Goal: Information Seeking & Learning: Find specific page/section

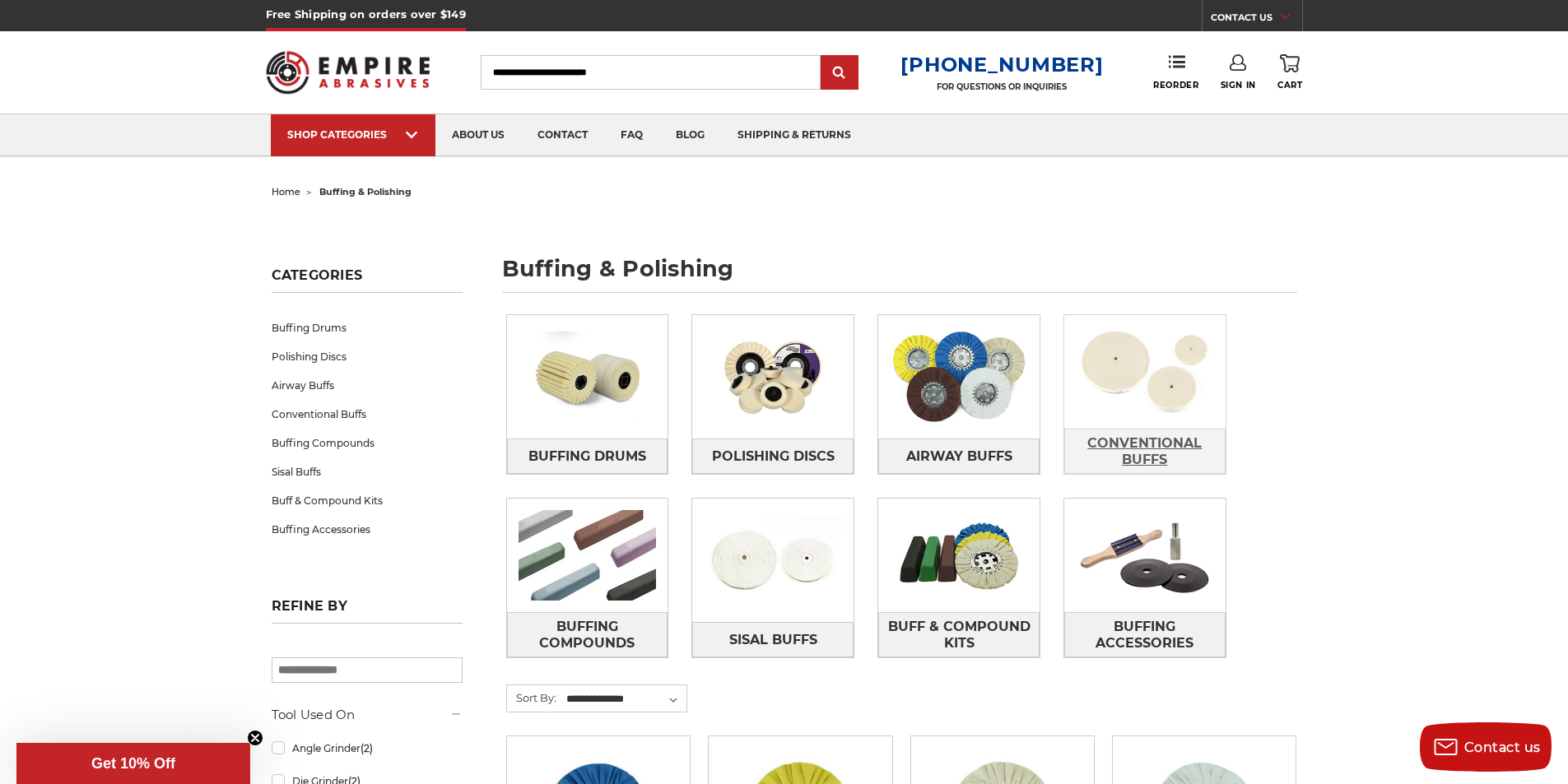
click at [1156, 458] on span "Conventional Buffs" at bounding box center [1145, 451] width 160 height 44
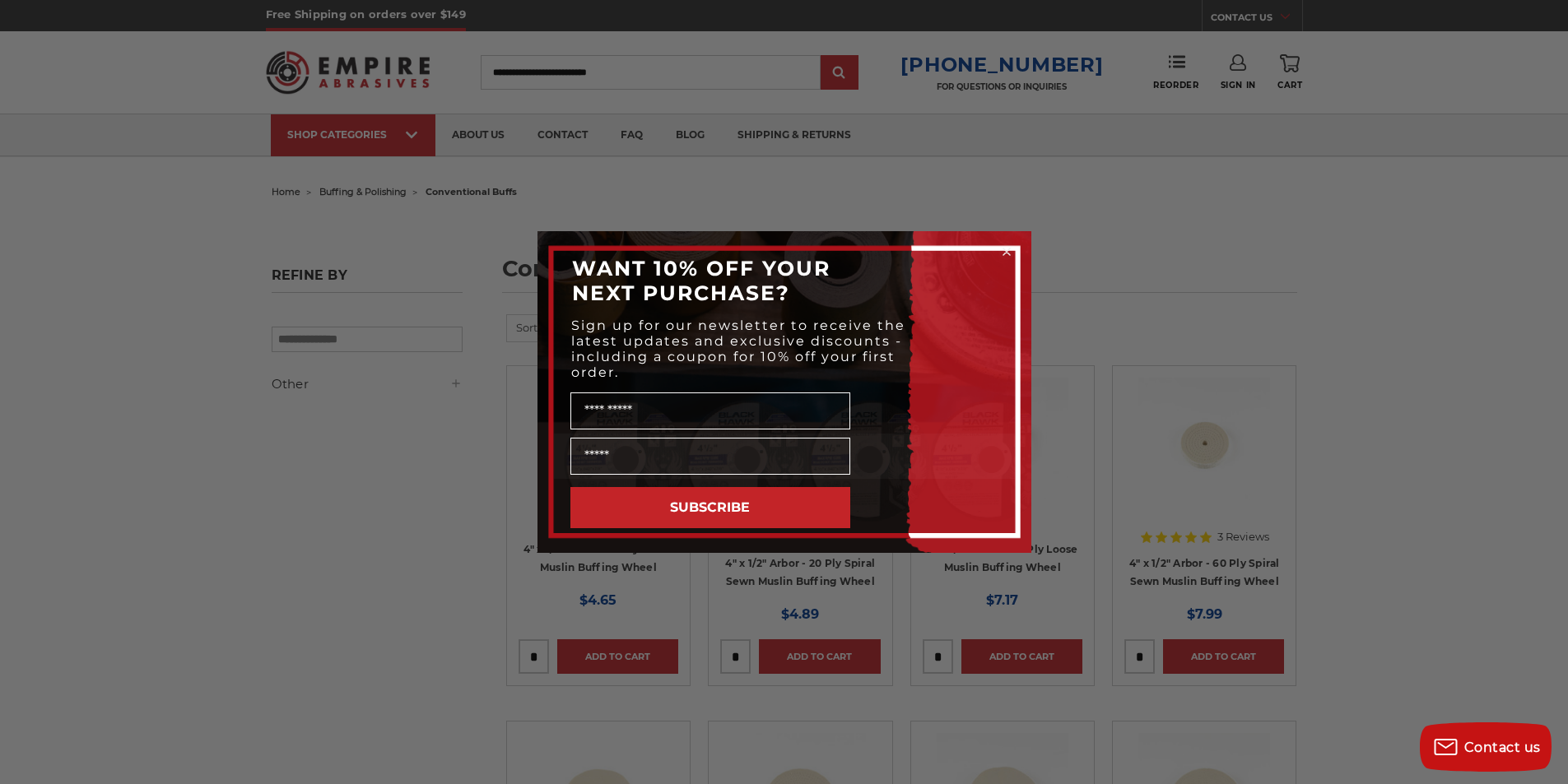
click at [1008, 249] on icon "Close dialog" at bounding box center [1007, 252] width 7 height 7
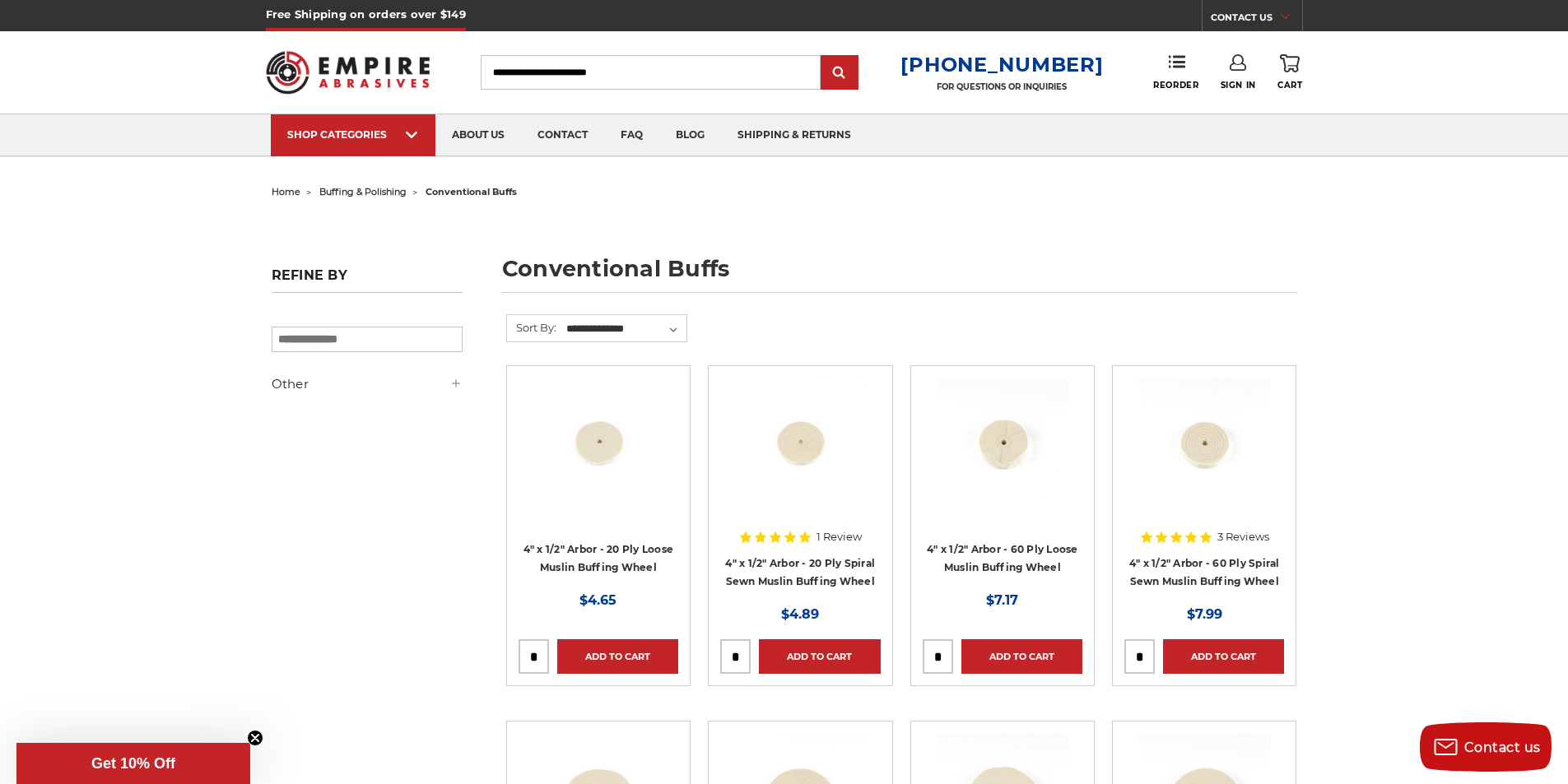
click at [695, 76] on input "Search" at bounding box center [651, 73] width 340 height 35
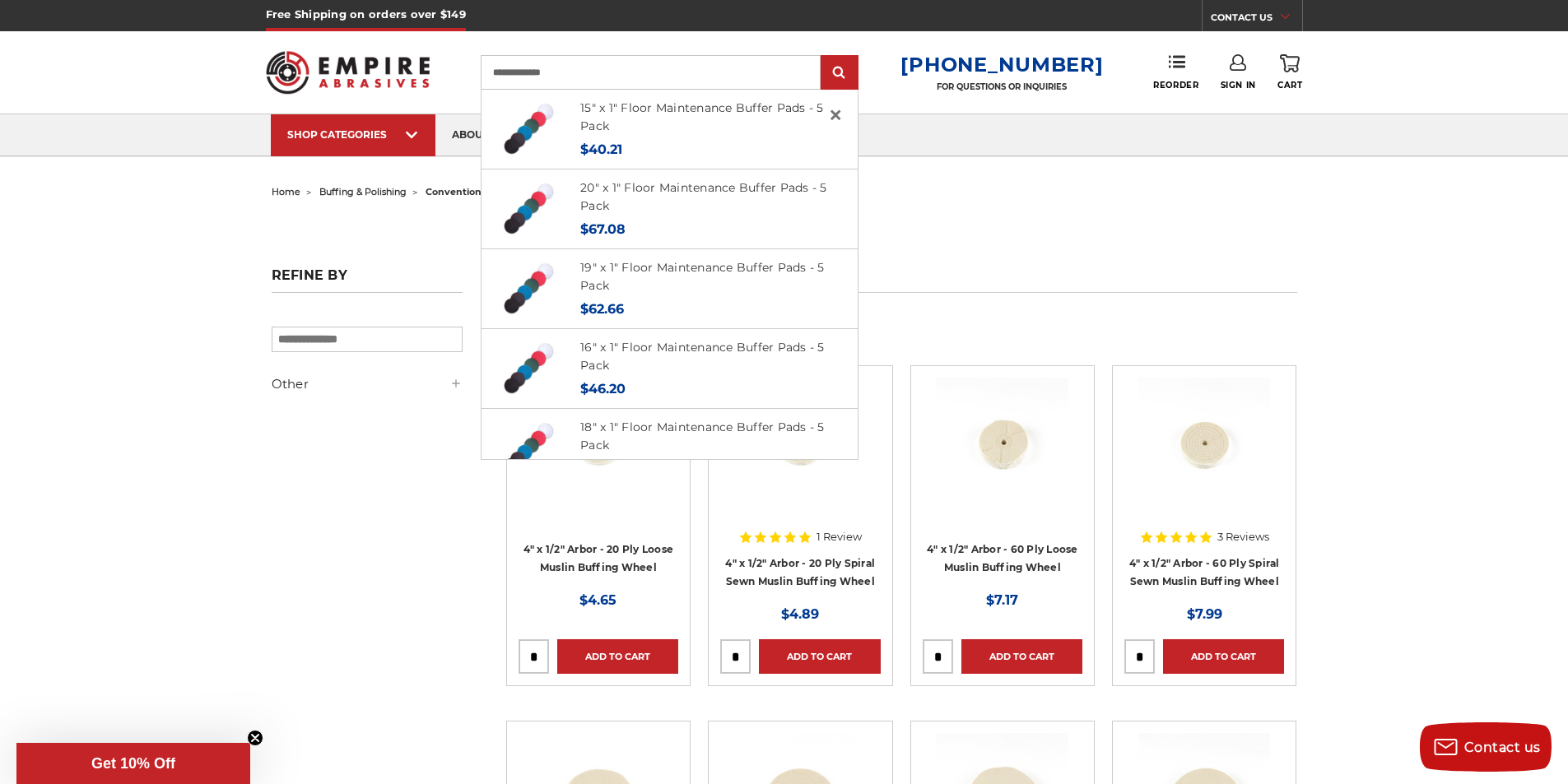
type input "**********"
click at [823, 56] on input "submit" at bounding box center [840, 73] width 33 height 33
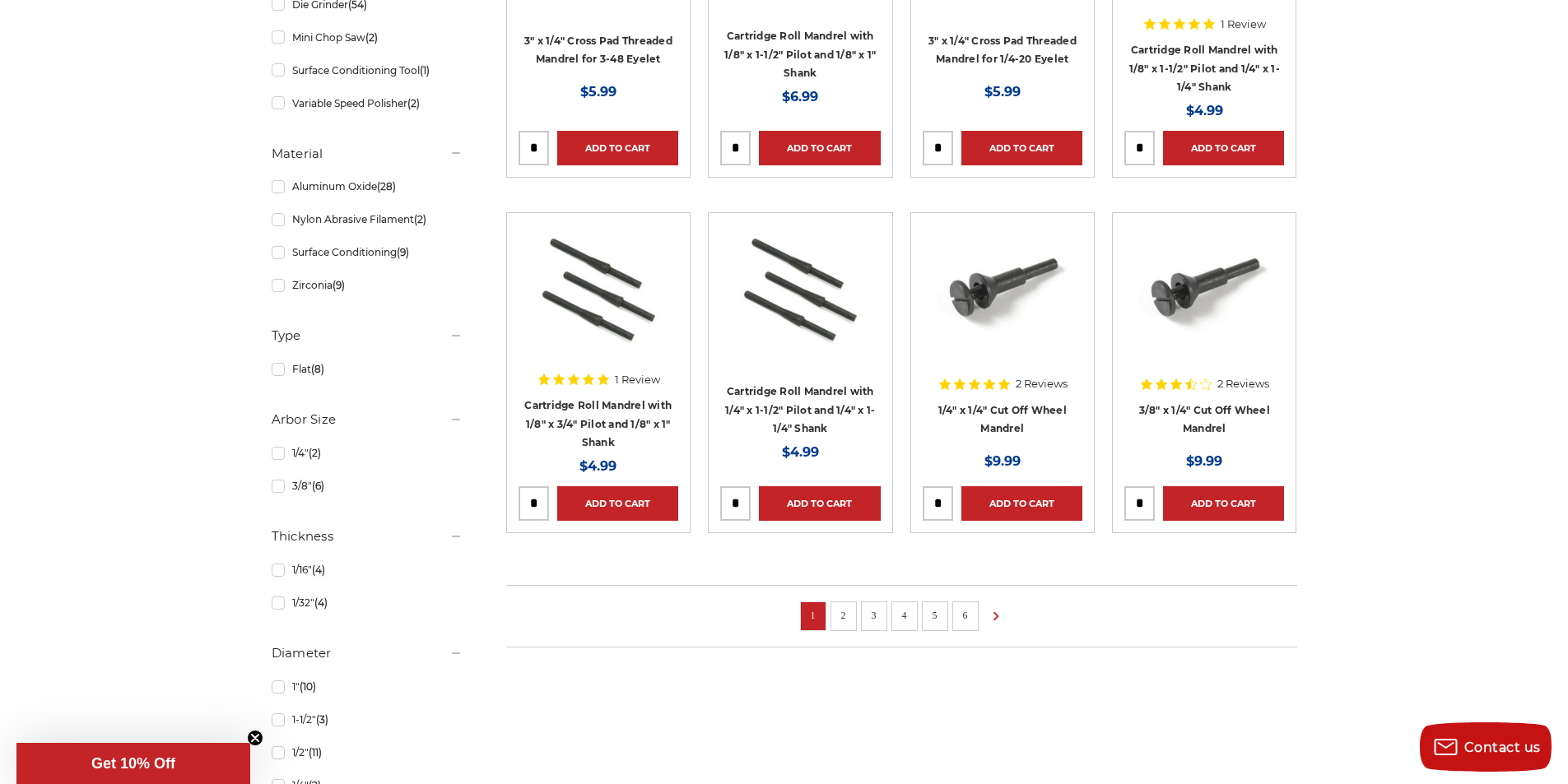
scroll to position [967, 0]
click at [847, 615] on link "2" at bounding box center [843, 615] width 16 height 18
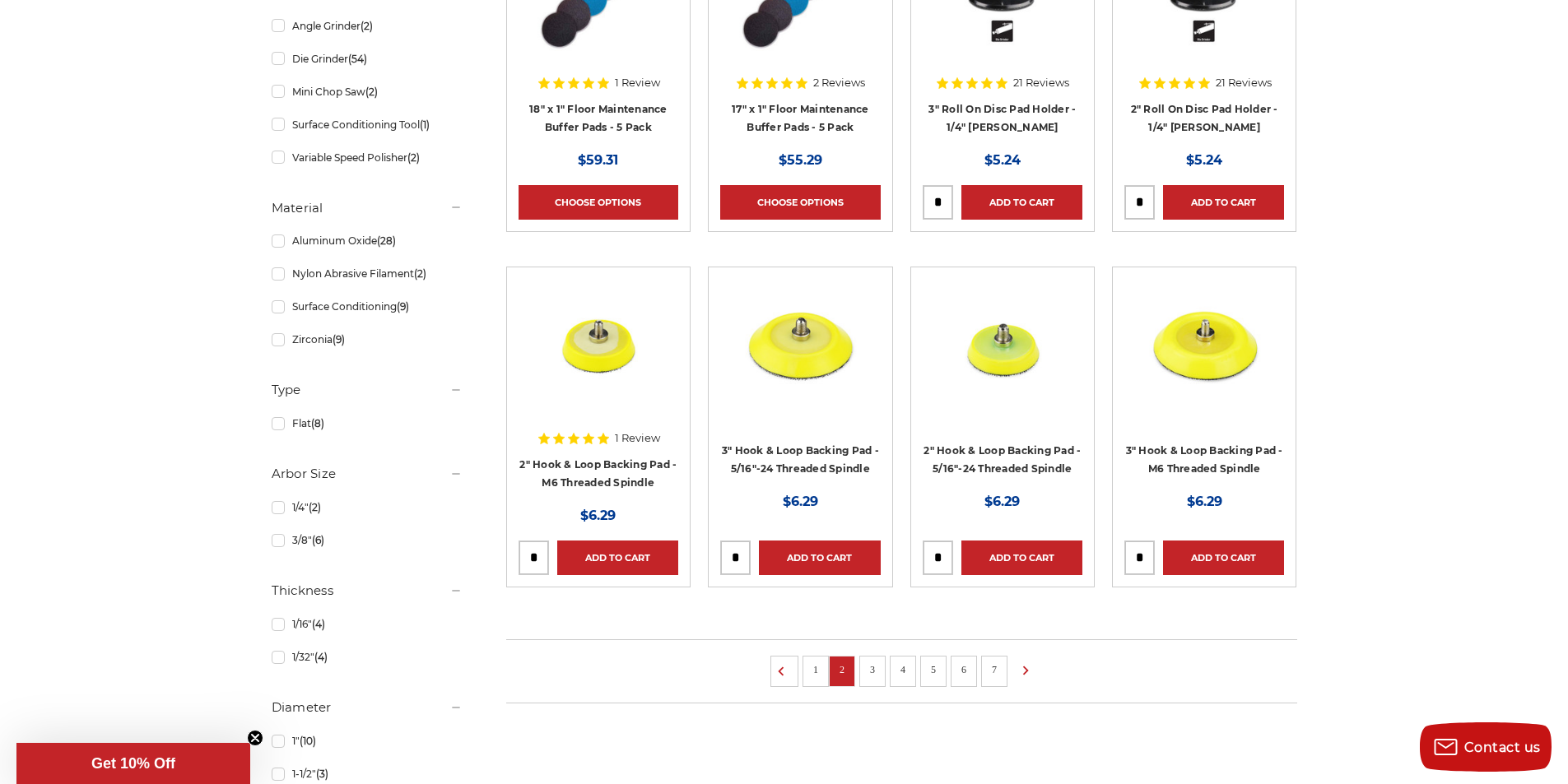
scroll to position [1152, 0]
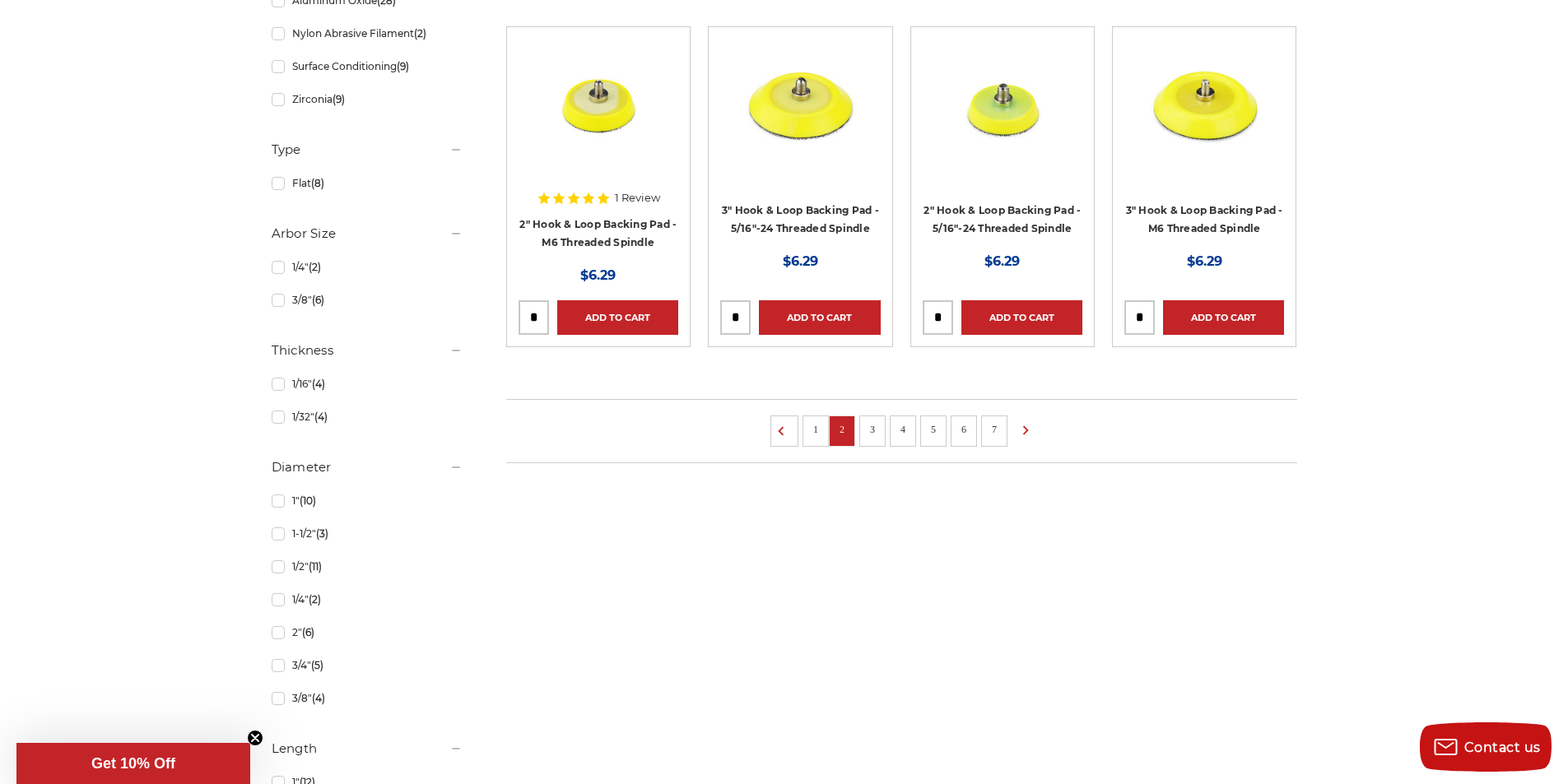
click at [873, 425] on link "3" at bounding box center [872, 429] width 16 height 18
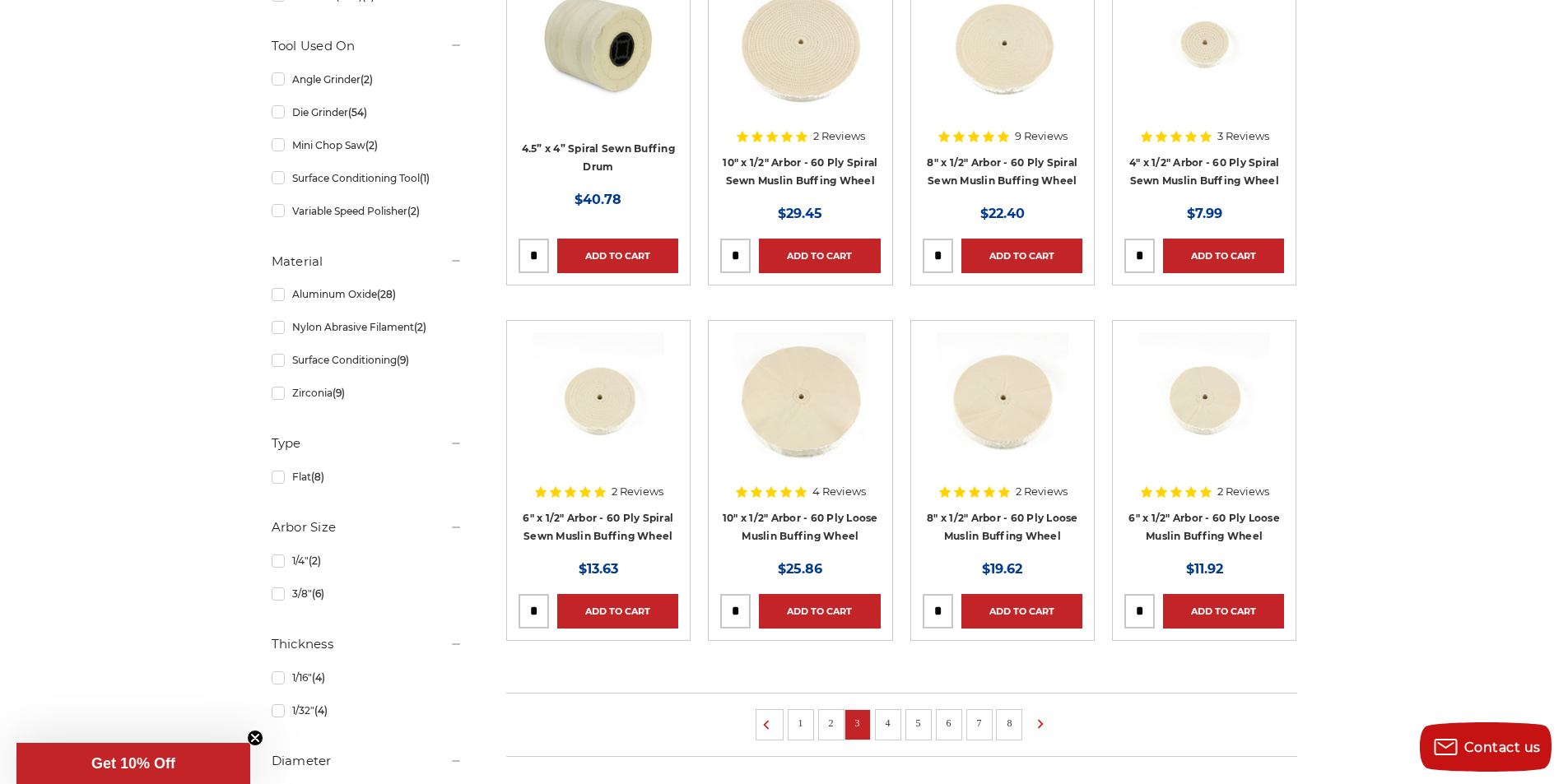
scroll to position [906, 0]
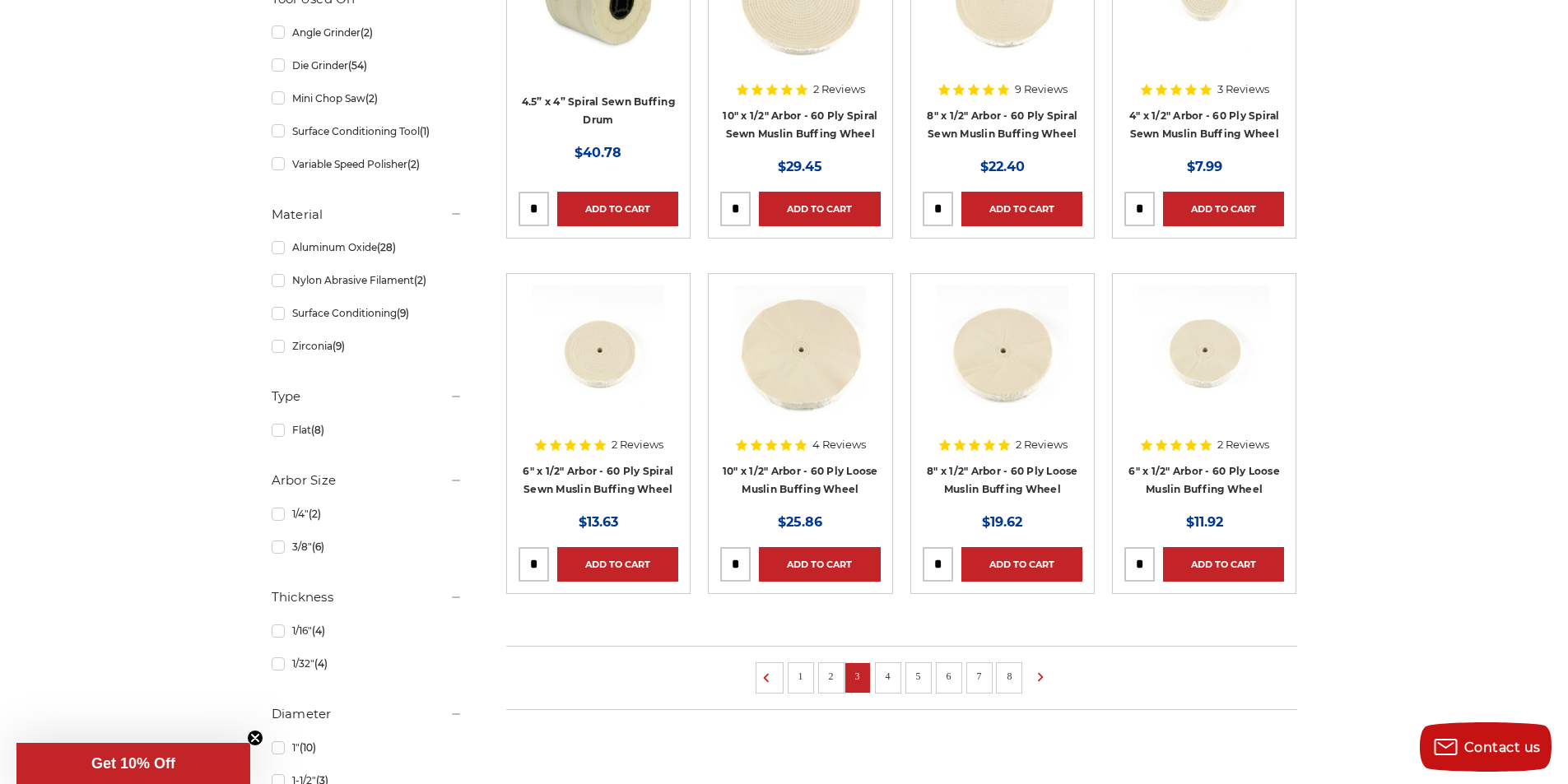
click at [889, 675] on link "4" at bounding box center [887, 676] width 16 height 18
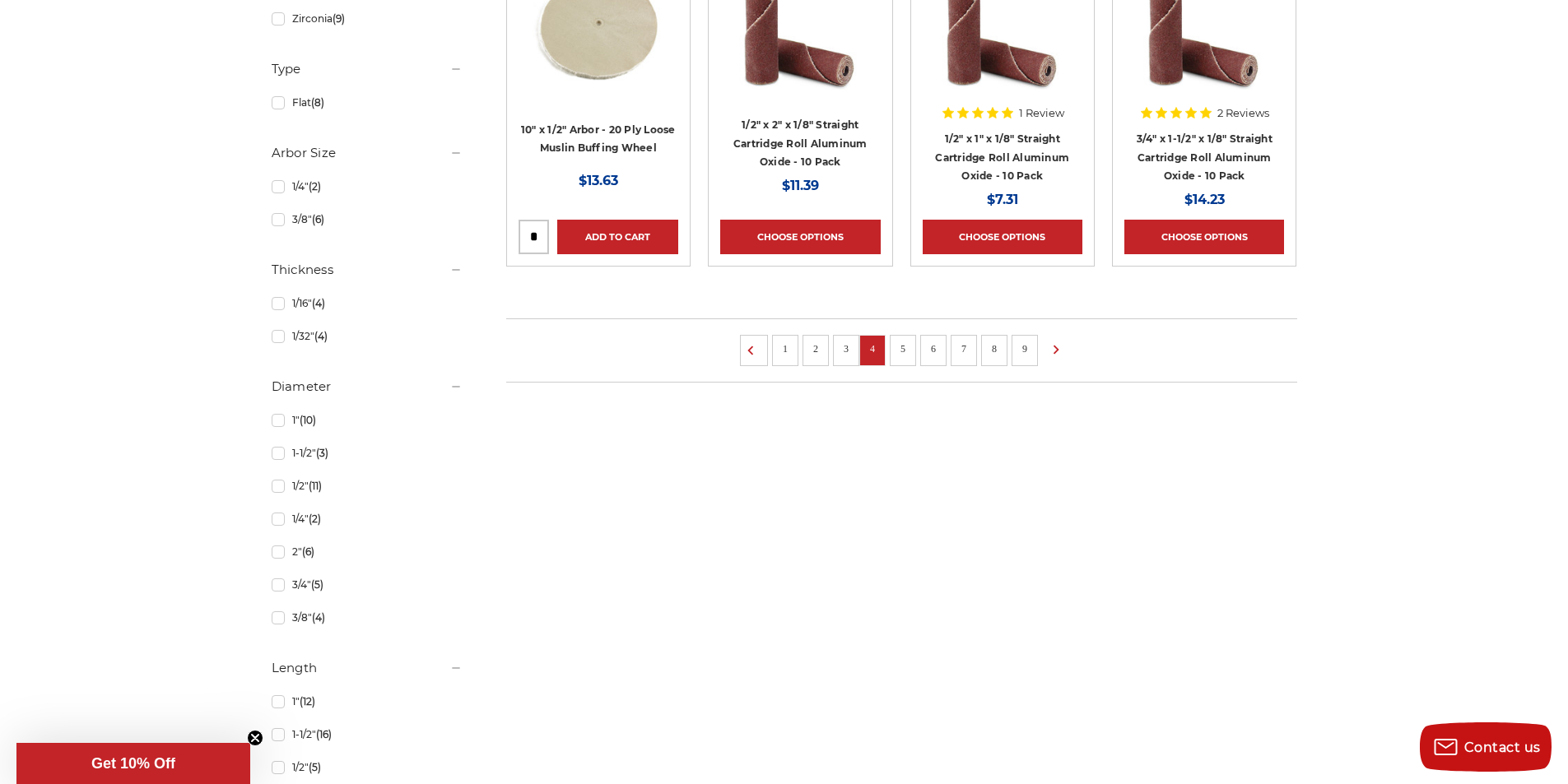
scroll to position [1235, 0]
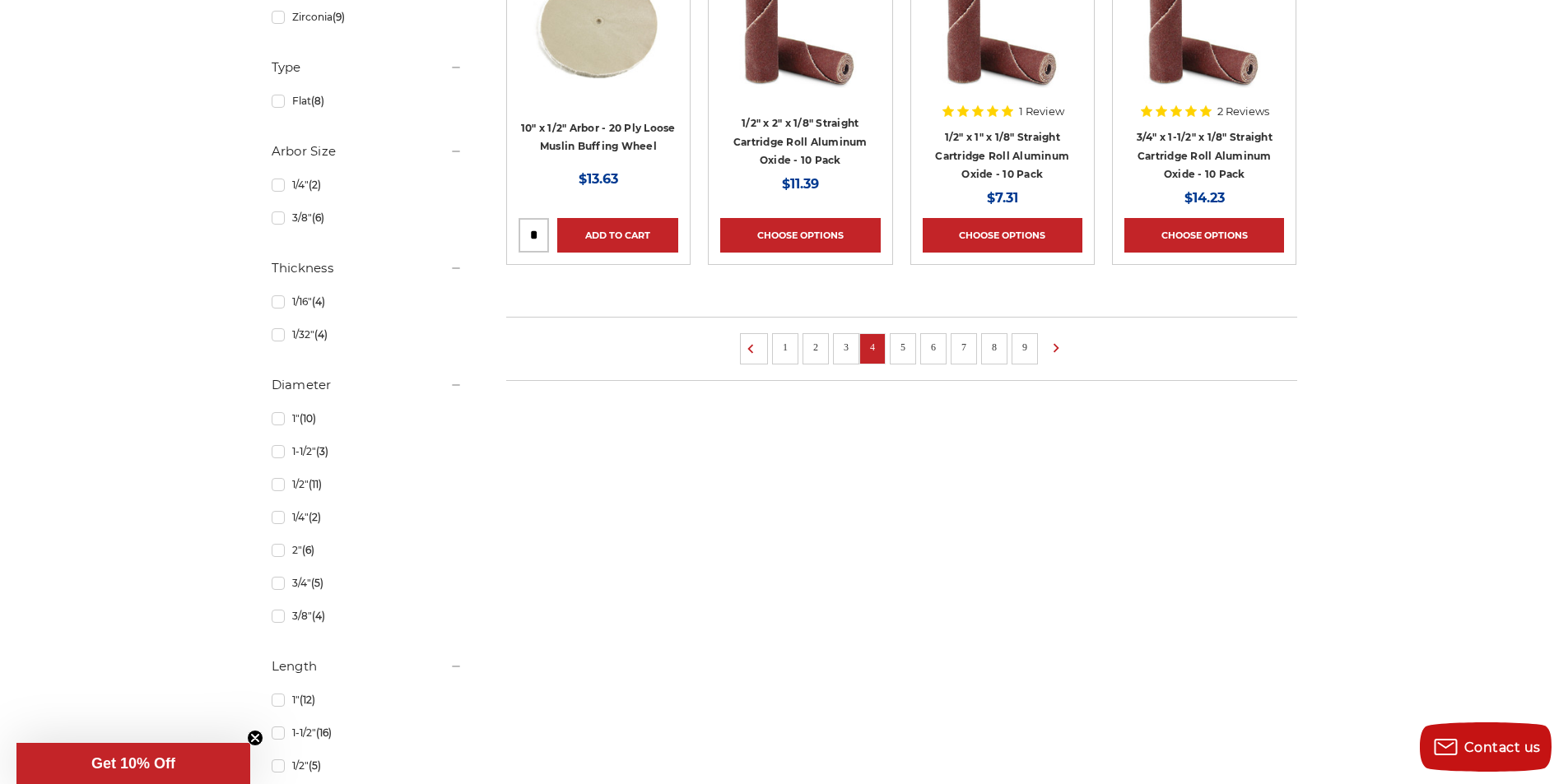
click at [901, 355] on li "5" at bounding box center [903, 349] width 26 height 31
click at [901, 352] on link "5" at bounding box center [902, 347] width 16 height 18
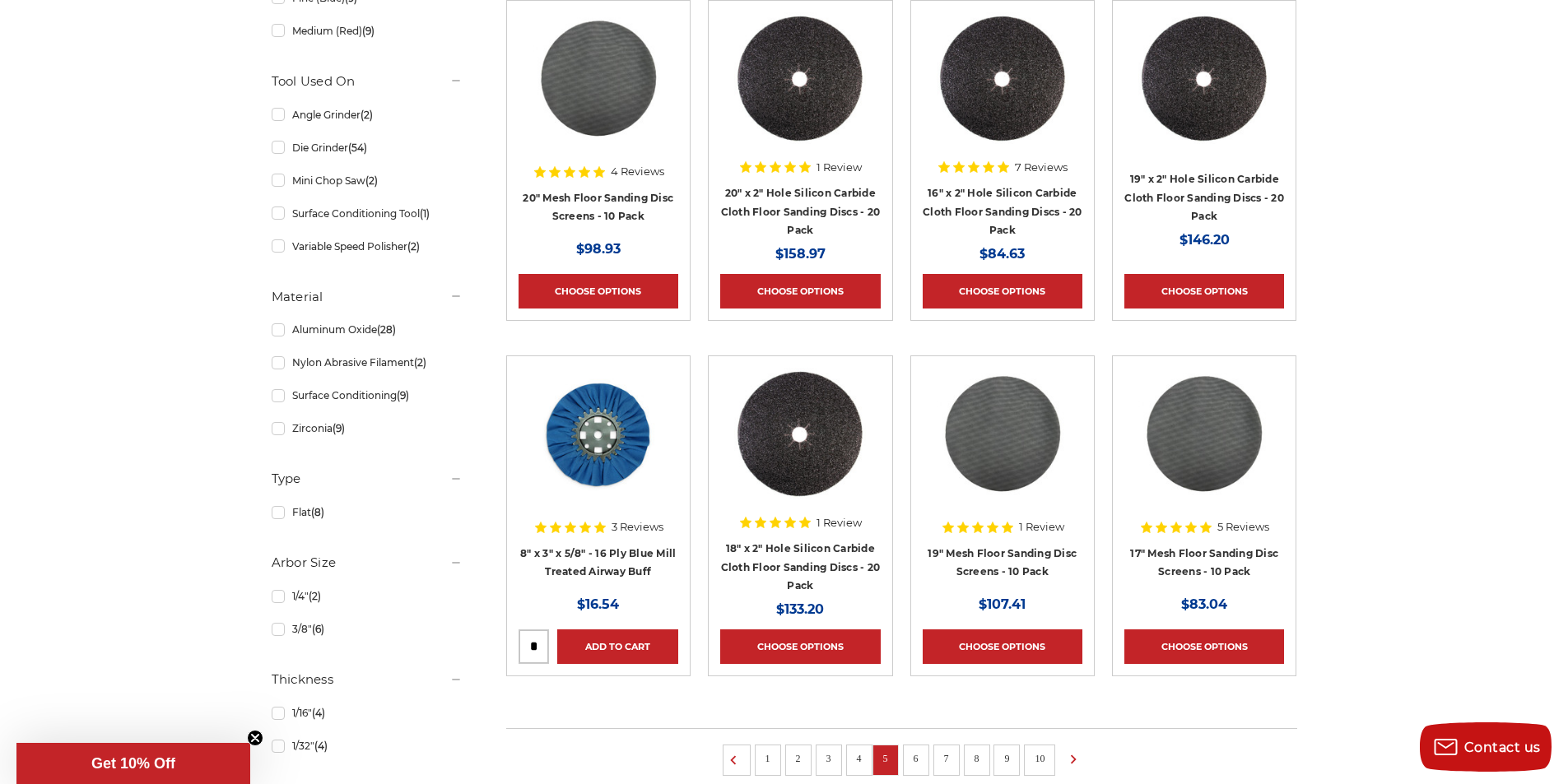
scroll to position [906, 0]
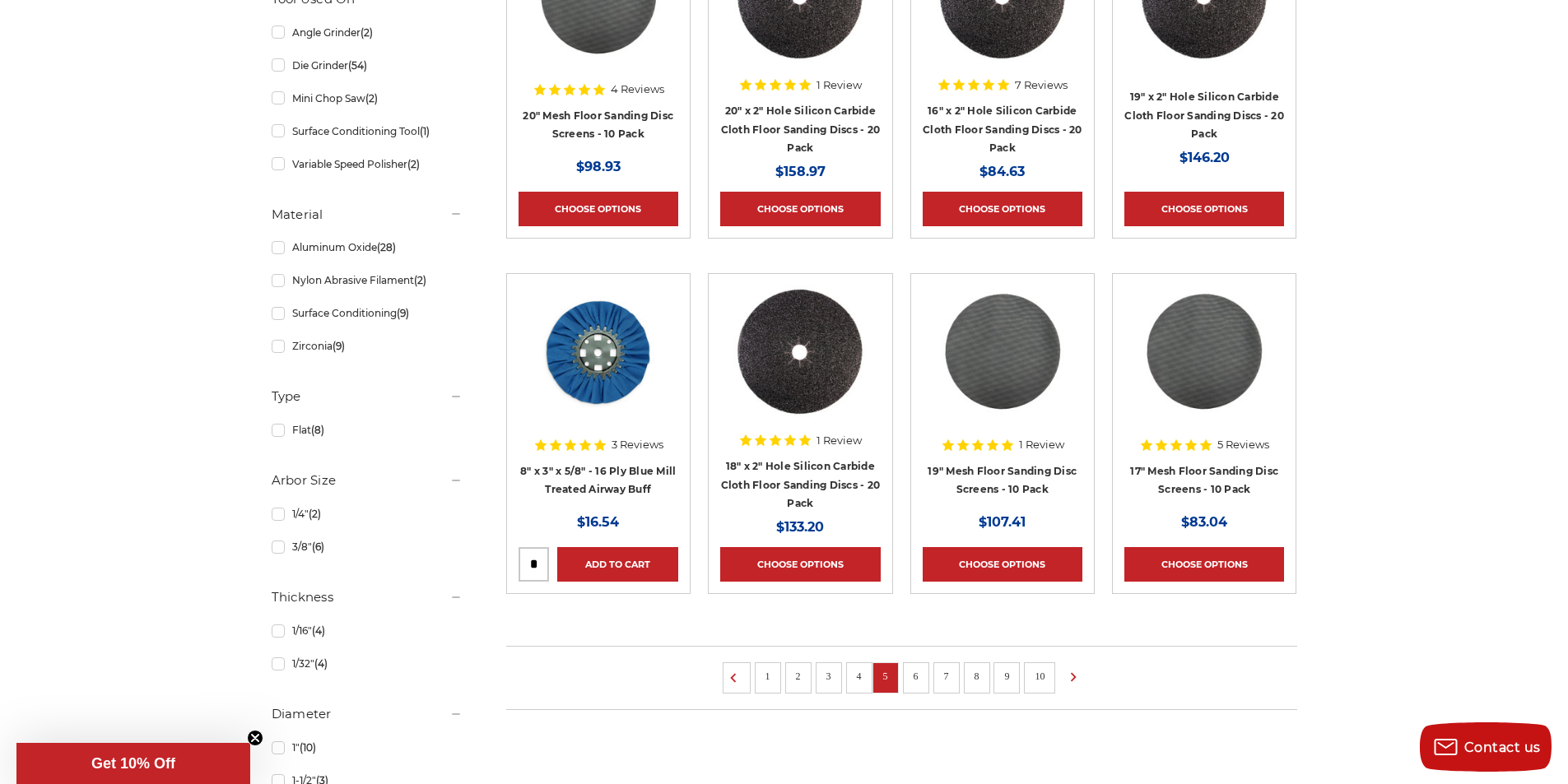
click at [912, 673] on link "6" at bounding box center [916, 676] width 16 height 18
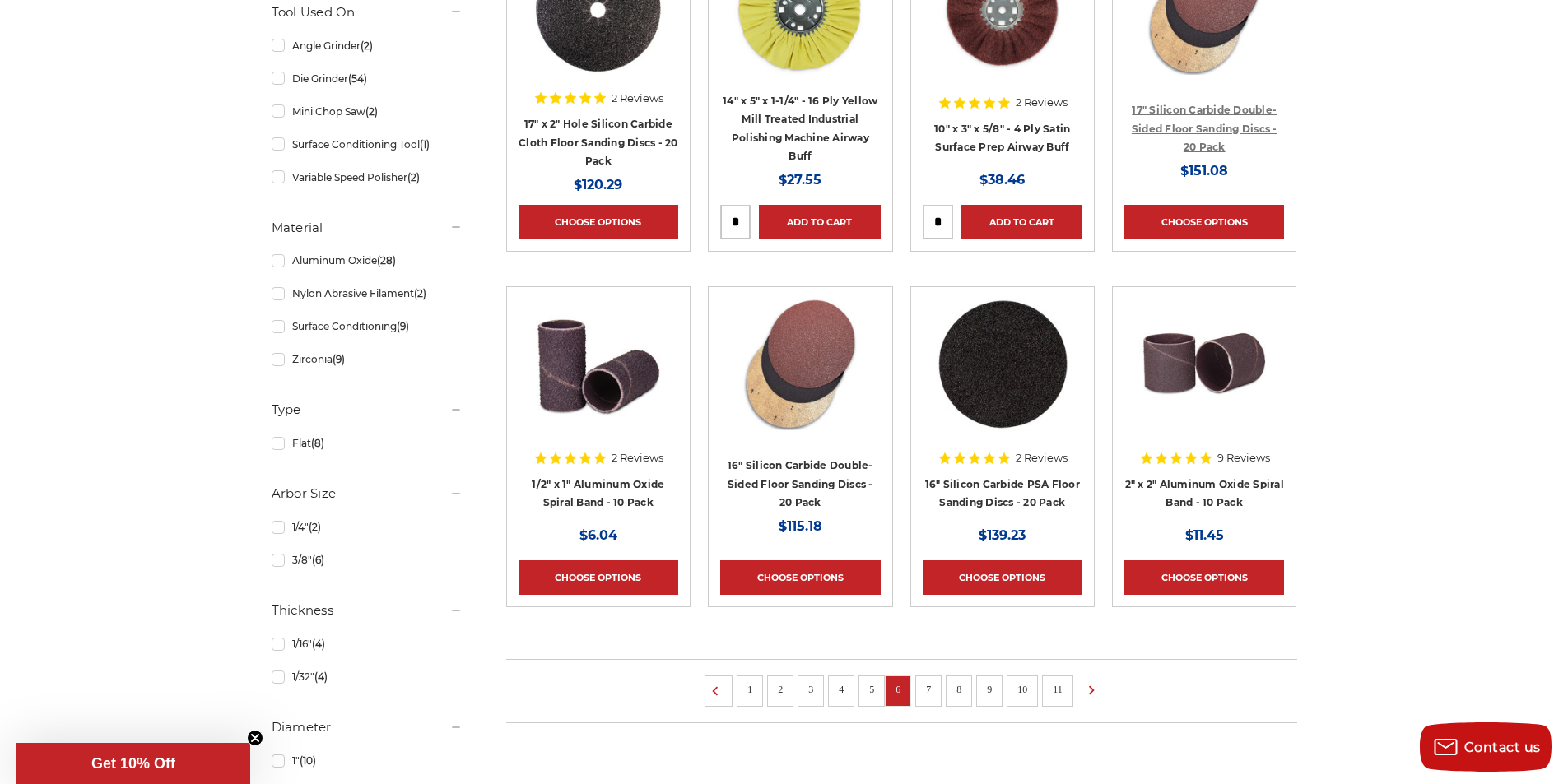
scroll to position [988, 0]
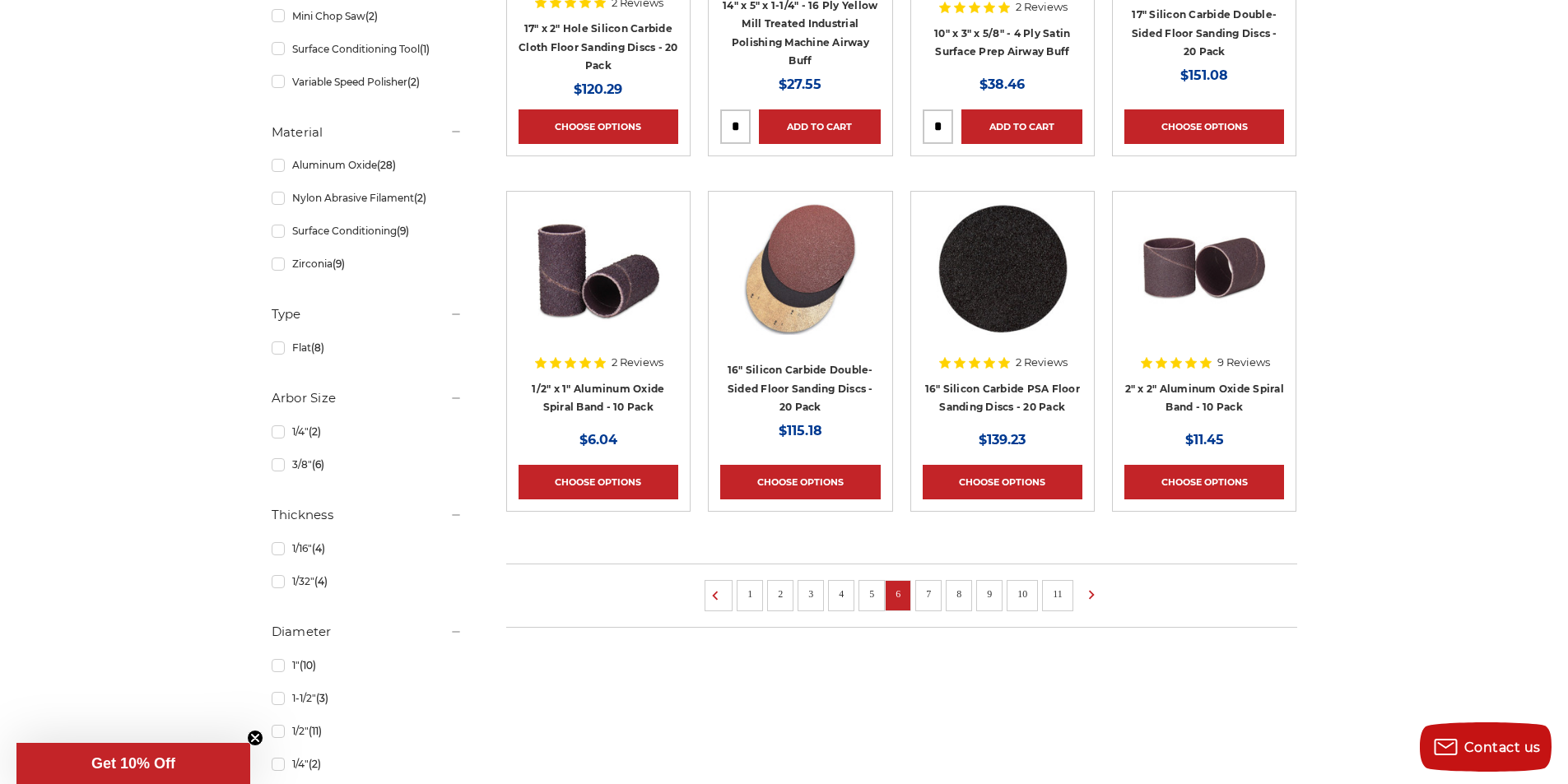
click at [927, 595] on link "7" at bounding box center [928, 594] width 16 height 18
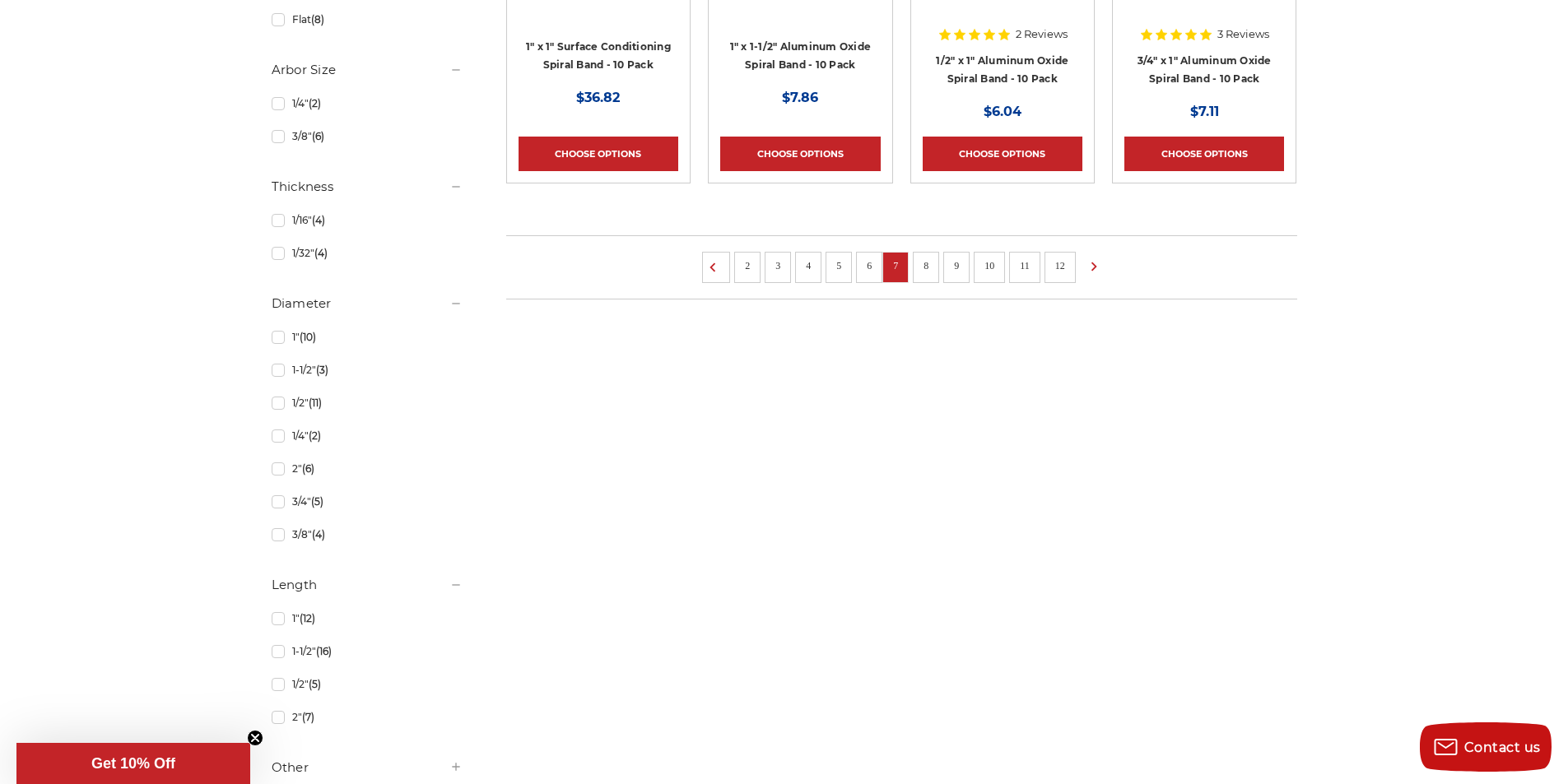
scroll to position [1317, 0]
click at [925, 263] on link "8" at bounding box center [926, 265] width 16 height 18
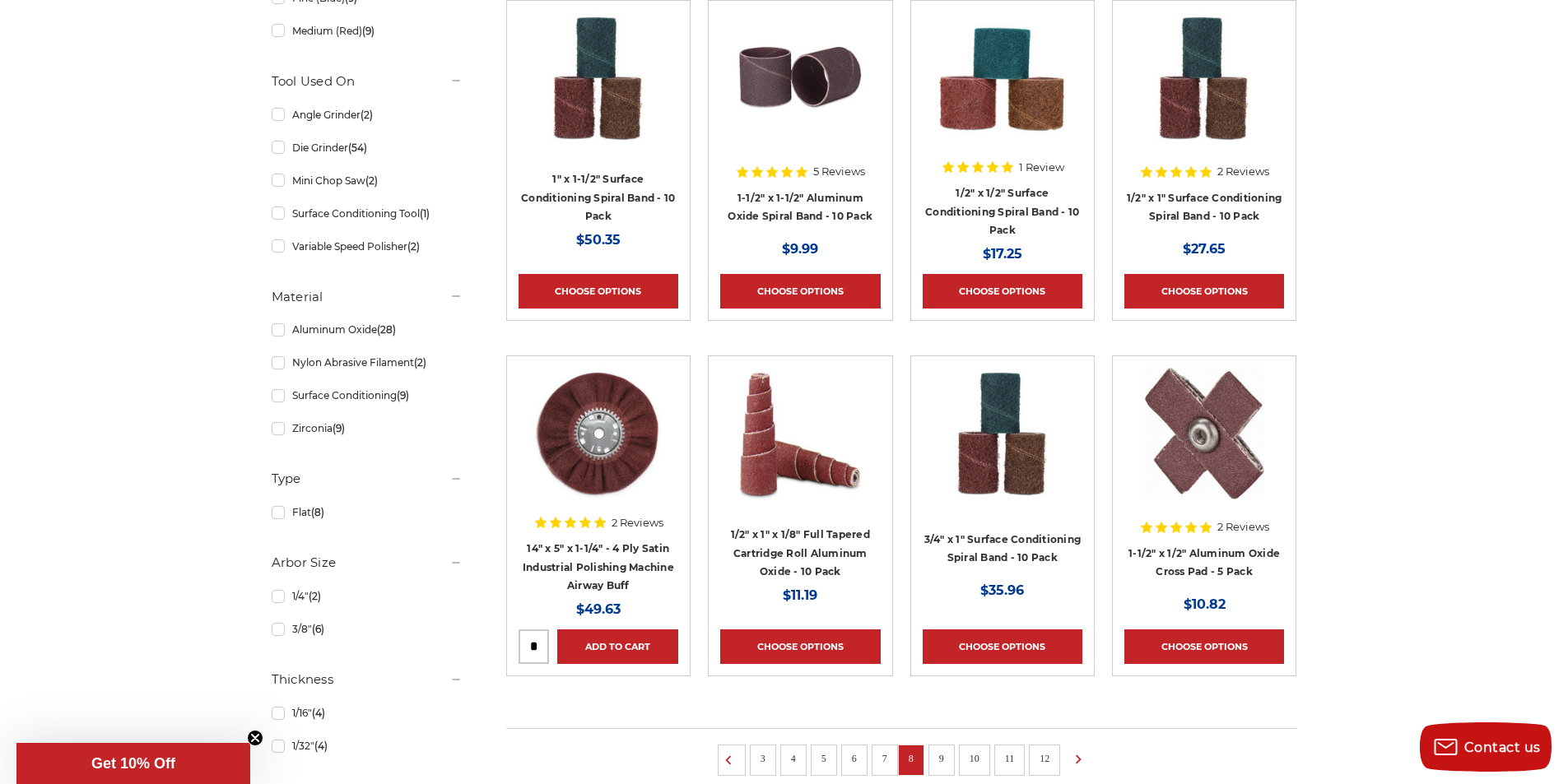
scroll to position [988, 0]
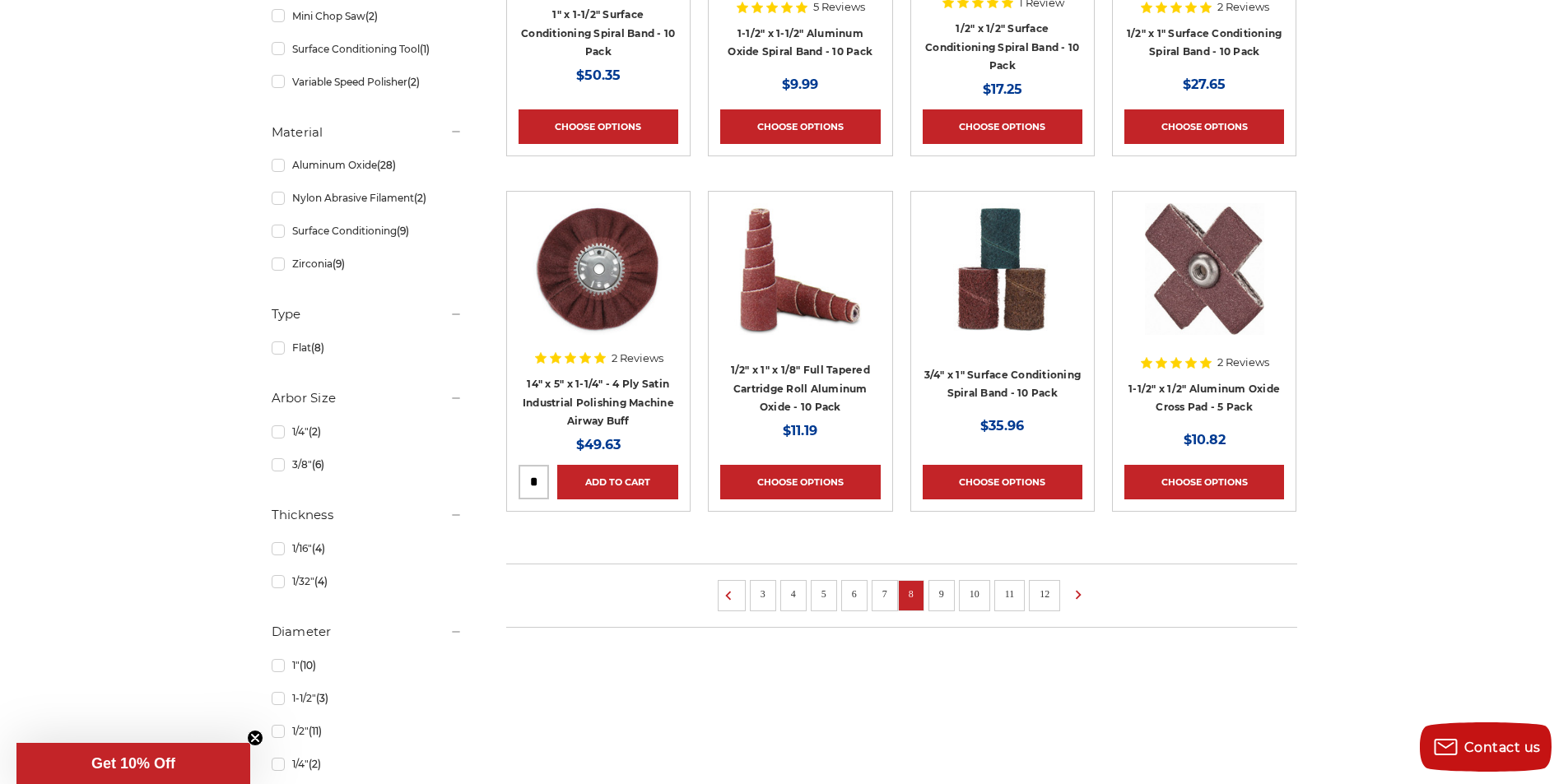
click at [939, 590] on link "9" at bounding box center [941, 594] width 16 height 18
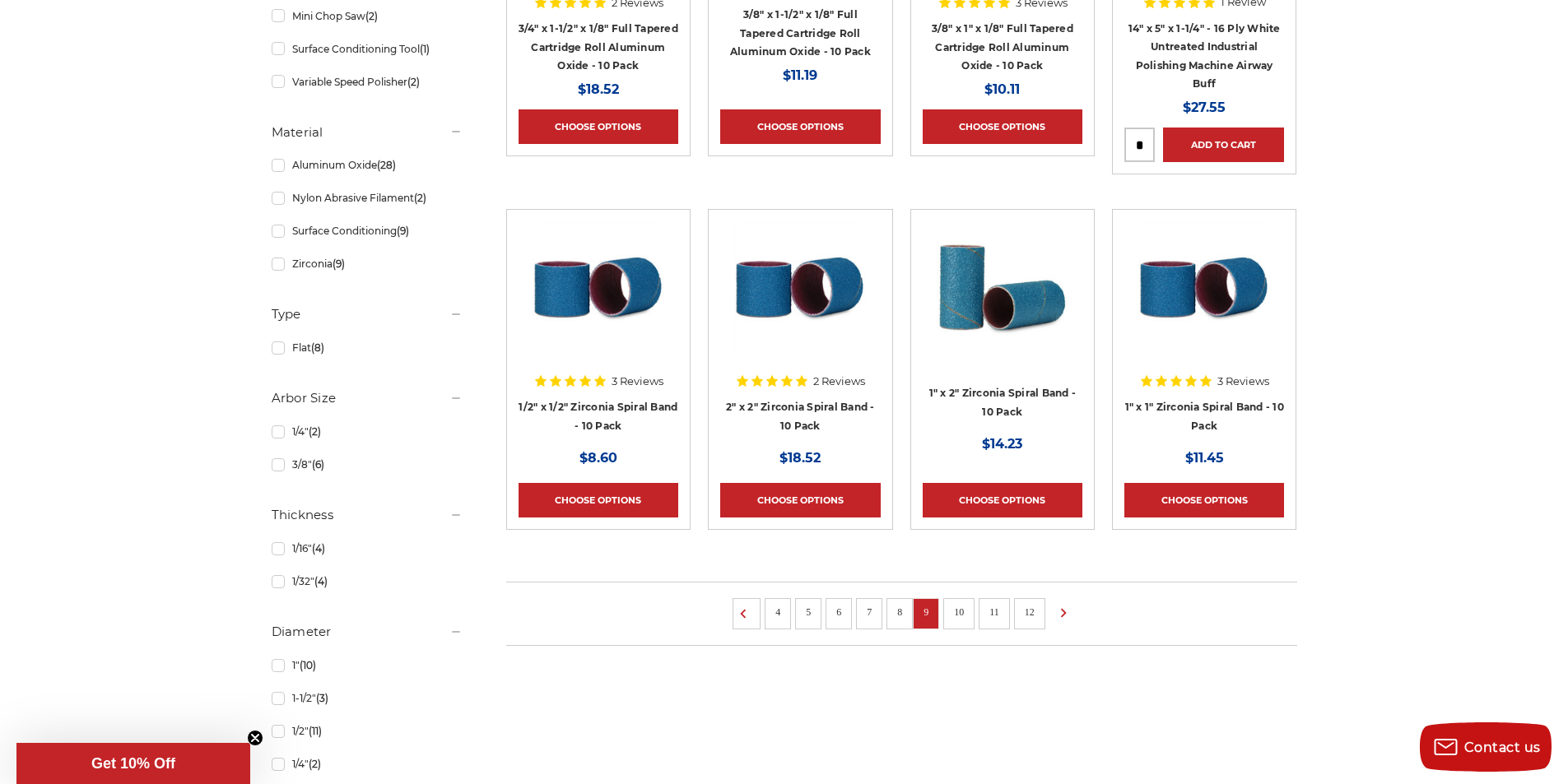
scroll to position [1317, 0]
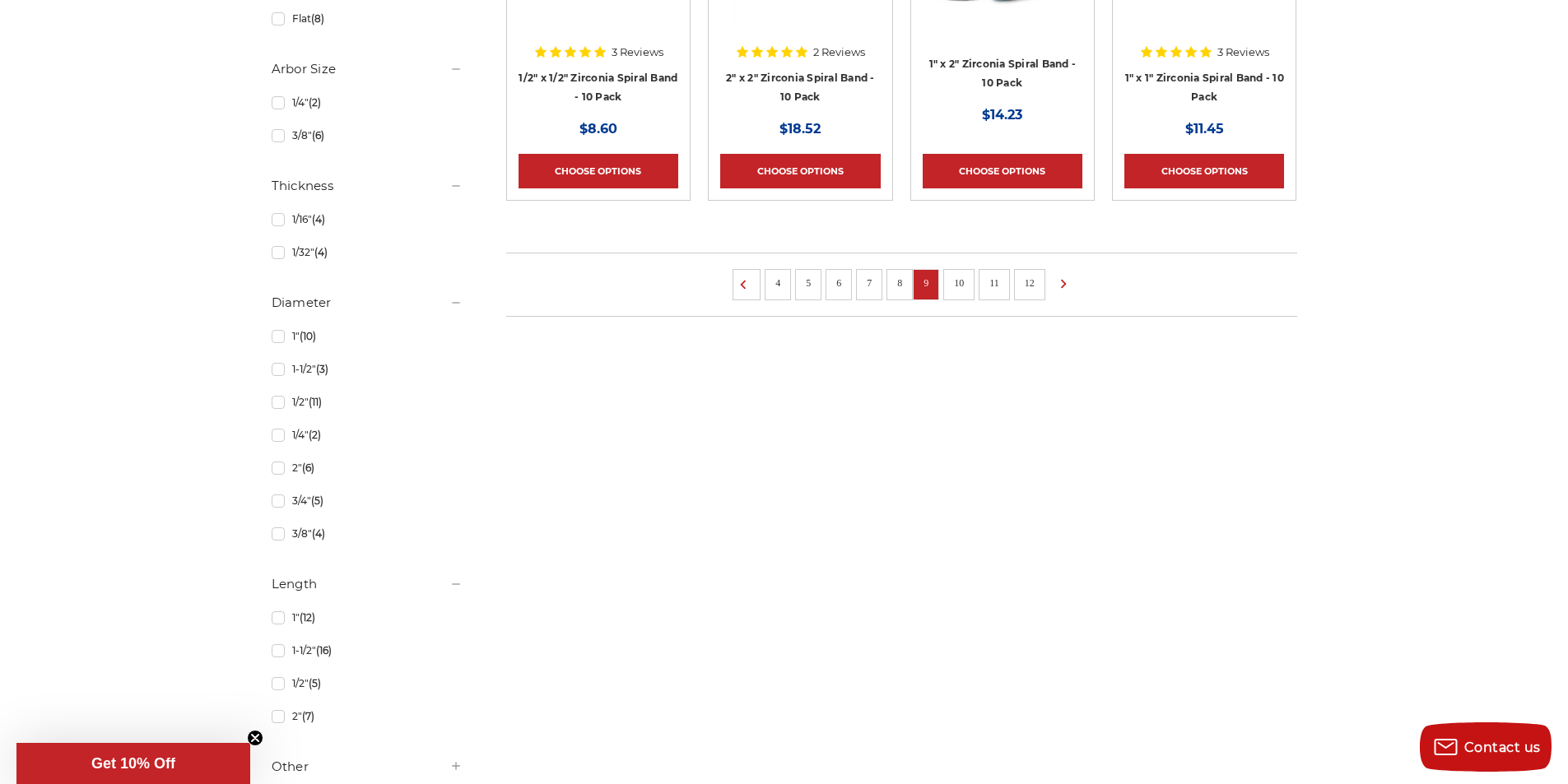
click at [960, 274] on link "10" at bounding box center [959, 283] width 22 height 18
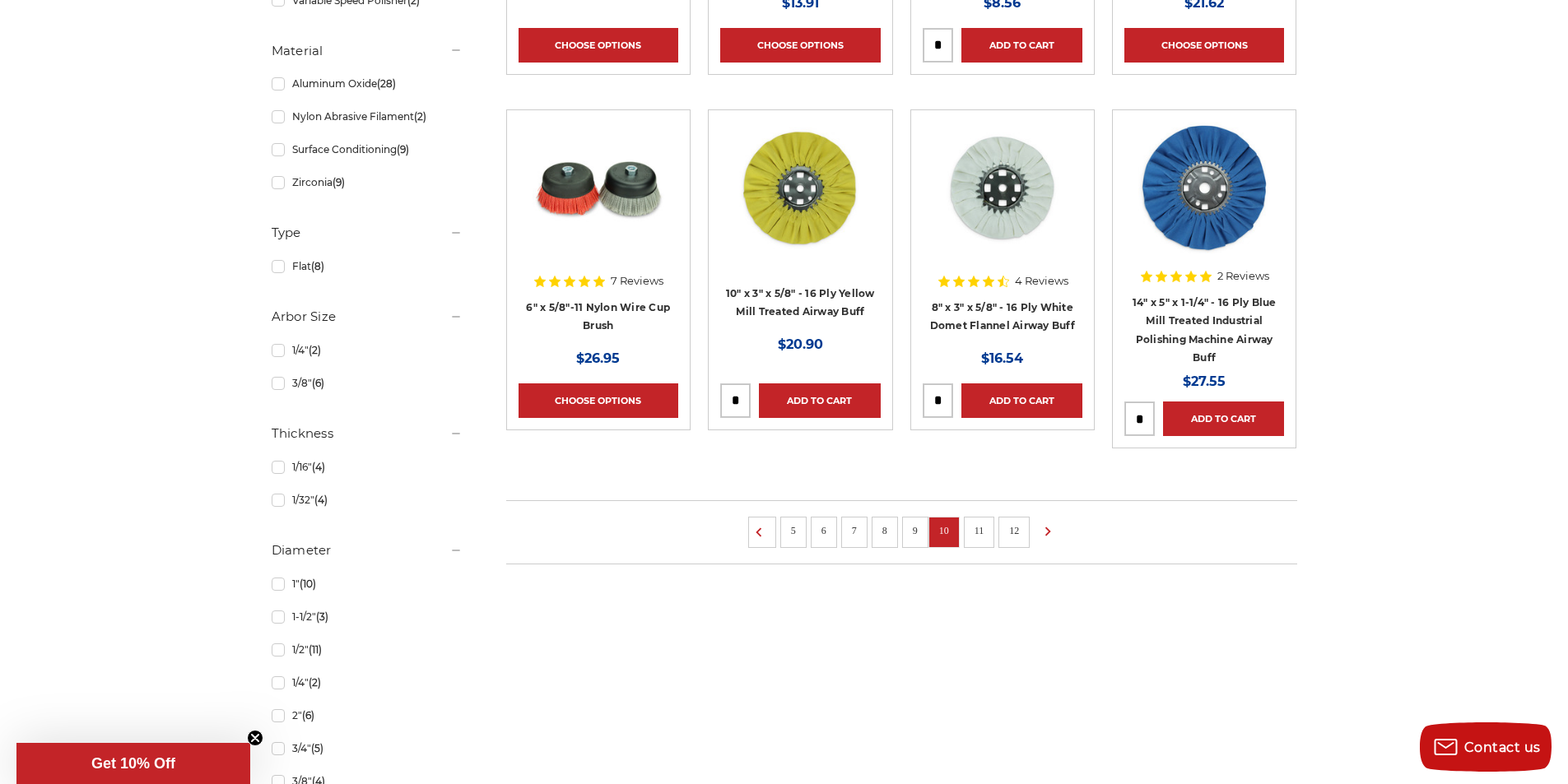
scroll to position [1070, 0]
click at [988, 525] on link "11" at bounding box center [979, 530] width 22 height 18
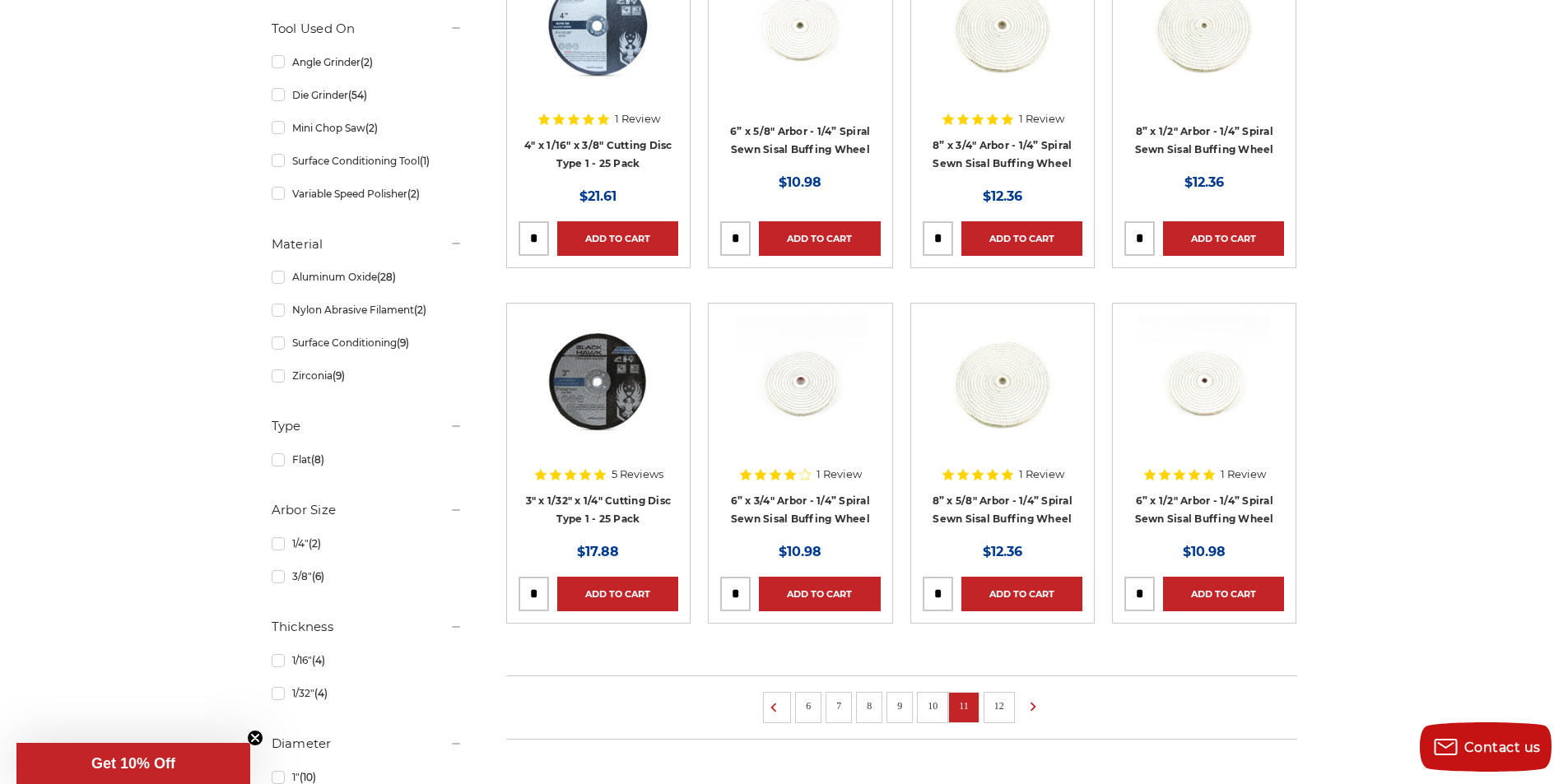
scroll to position [906, 0]
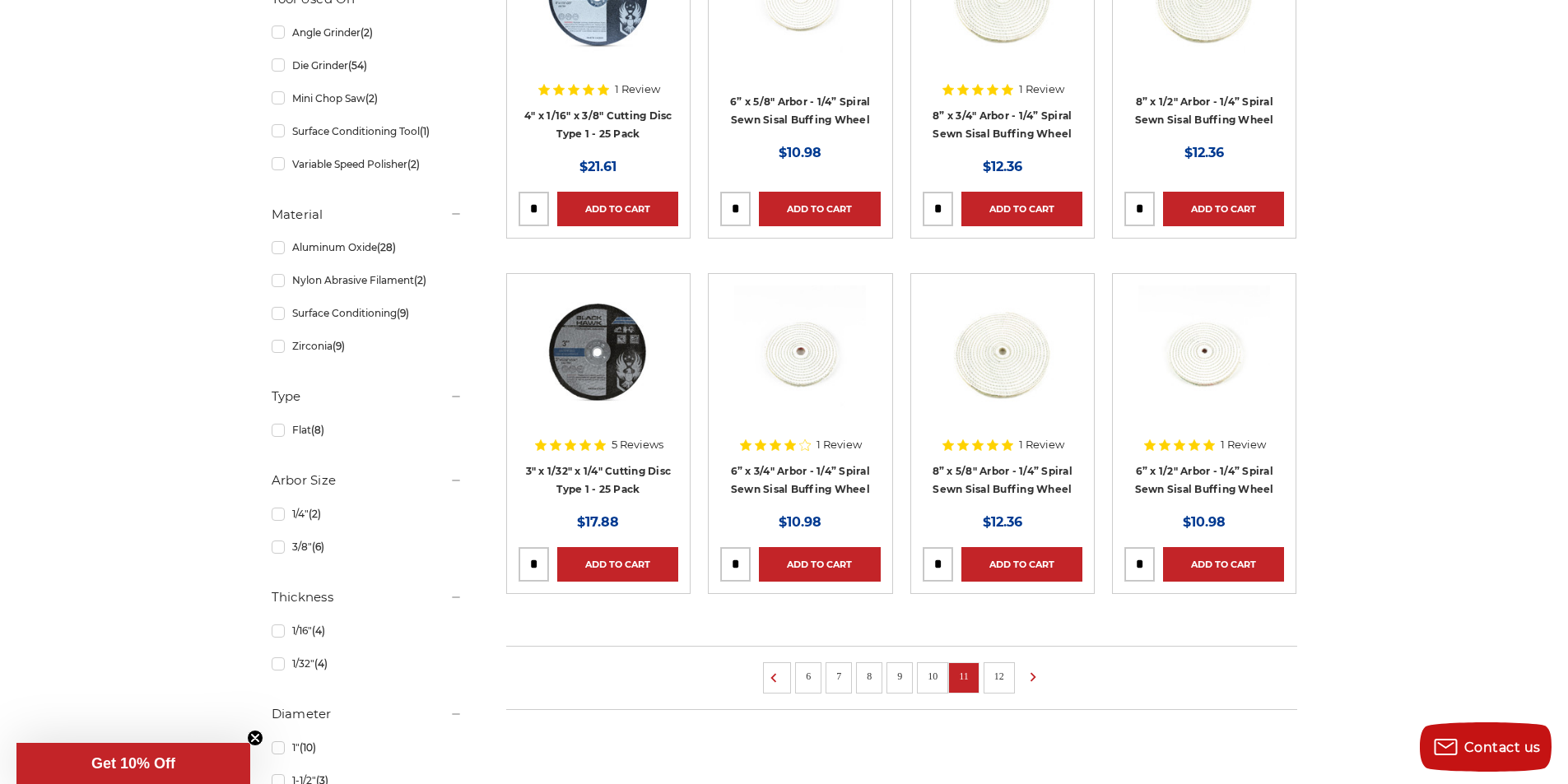
click at [1006, 675] on link "12" at bounding box center [999, 676] width 22 height 18
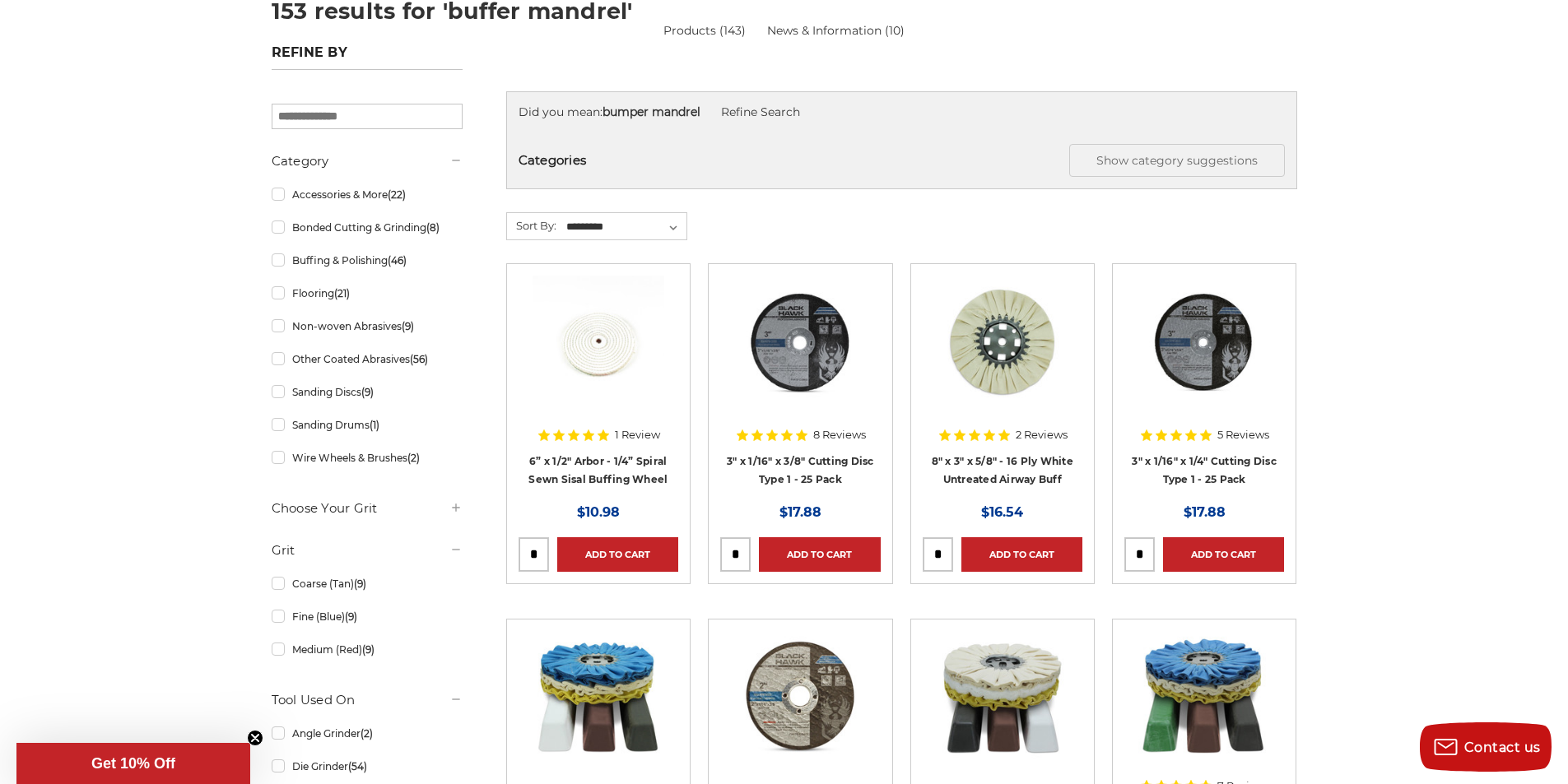
scroll to position [165, 0]
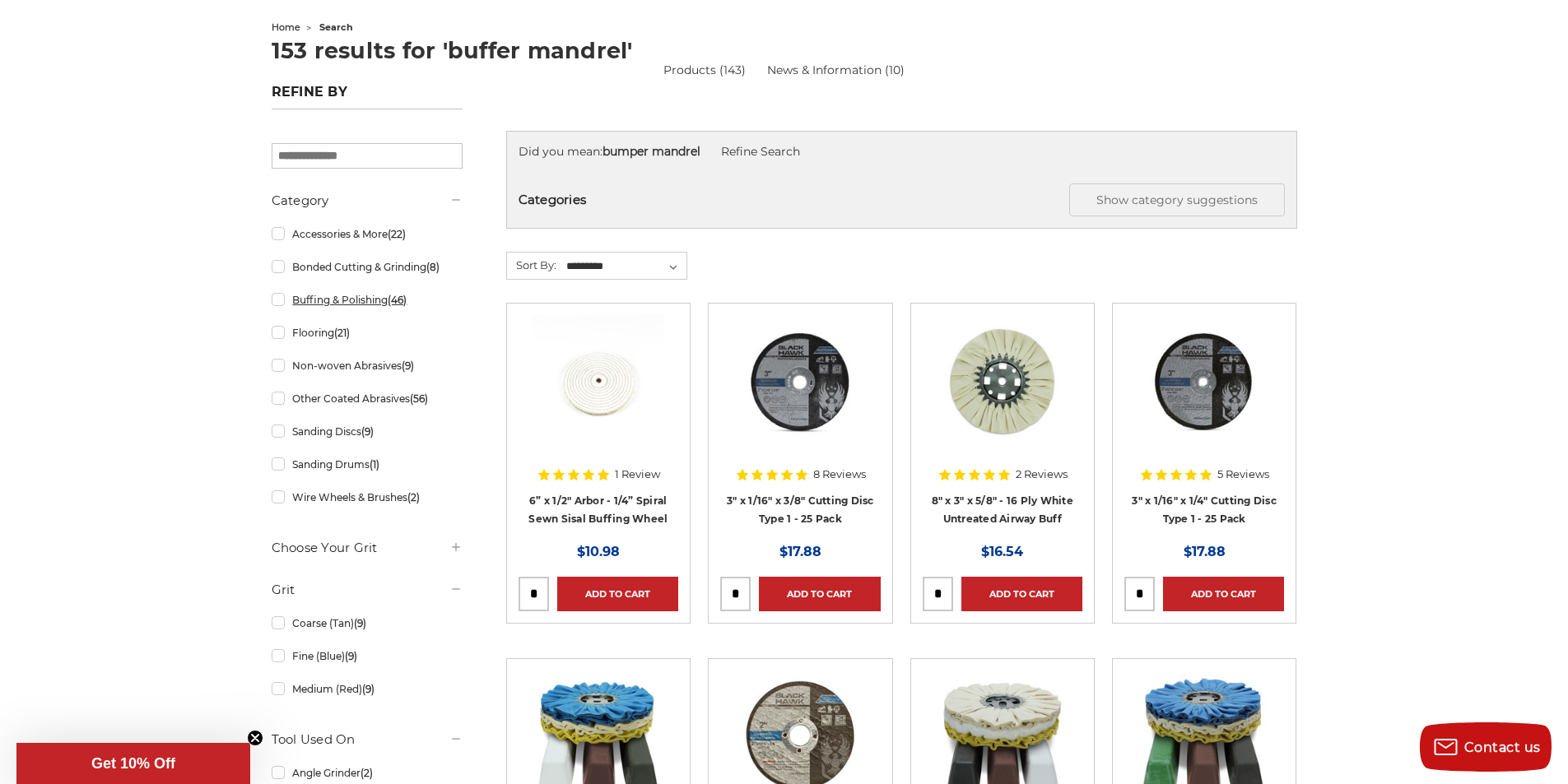
click at [366, 305] on link "Buffing & Polishing (46)" at bounding box center [367, 300] width 191 height 29
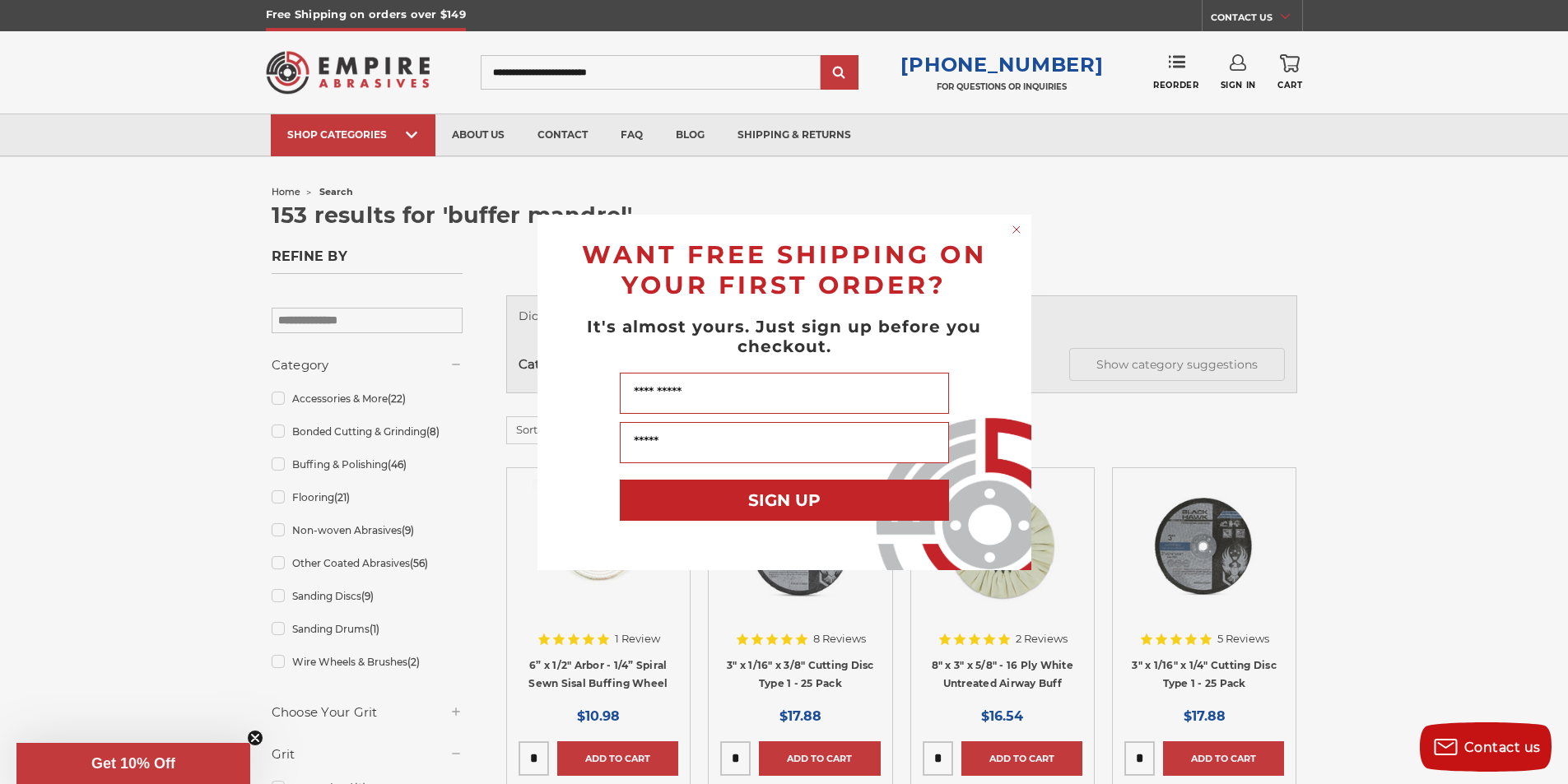
click at [357, 402] on div "Close dialog WANT FREE SHIPPING ON YOUR FIRST ORDER? It's almost yours. Just si…" at bounding box center [784, 392] width 1568 height 784
click at [1017, 229] on icon "Close dialog" at bounding box center [1017, 230] width 7 height 7
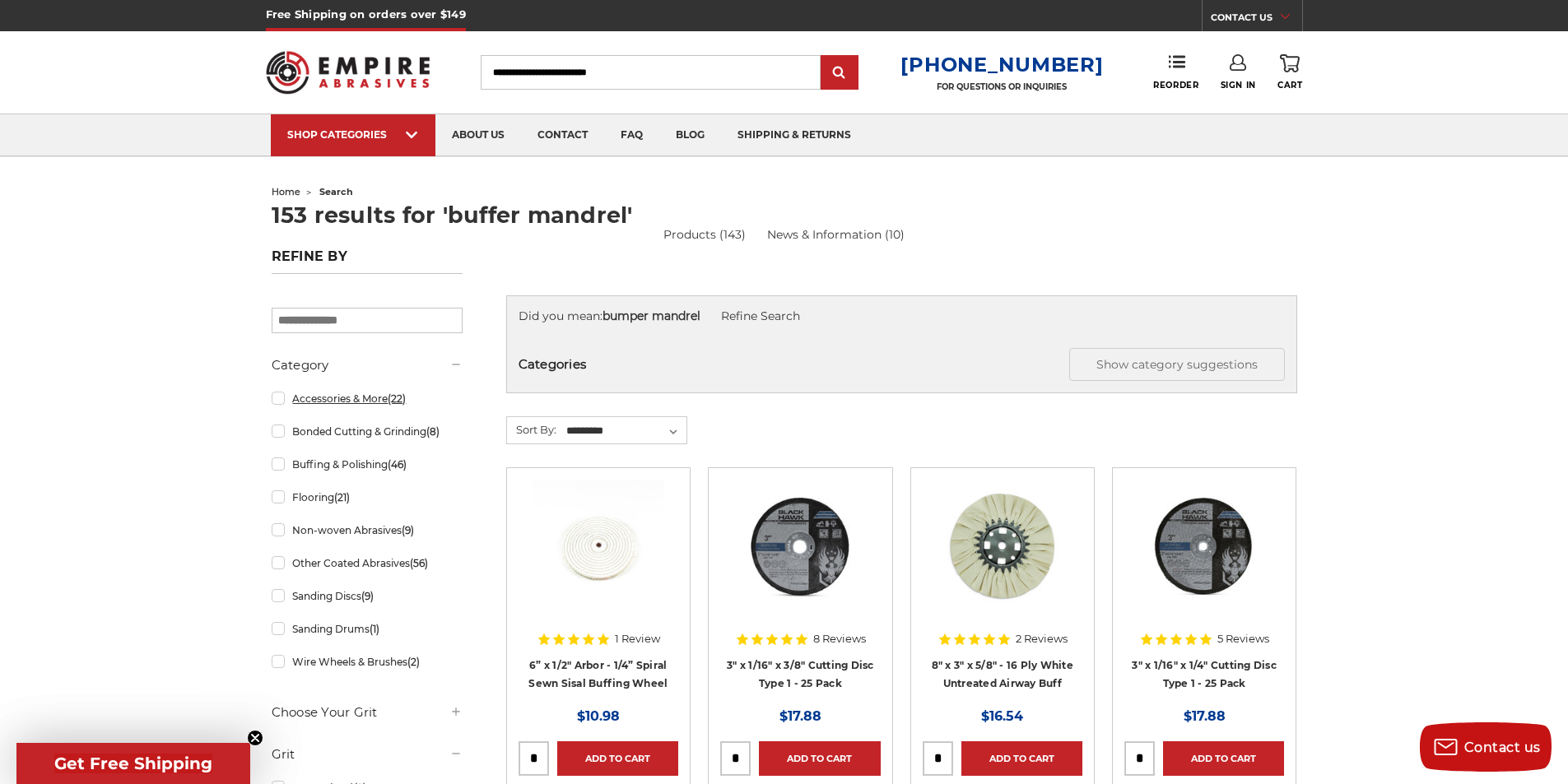
click at [327, 403] on link "Accessories & More (22)" at bounding box center [367, 399] width 191 height 29
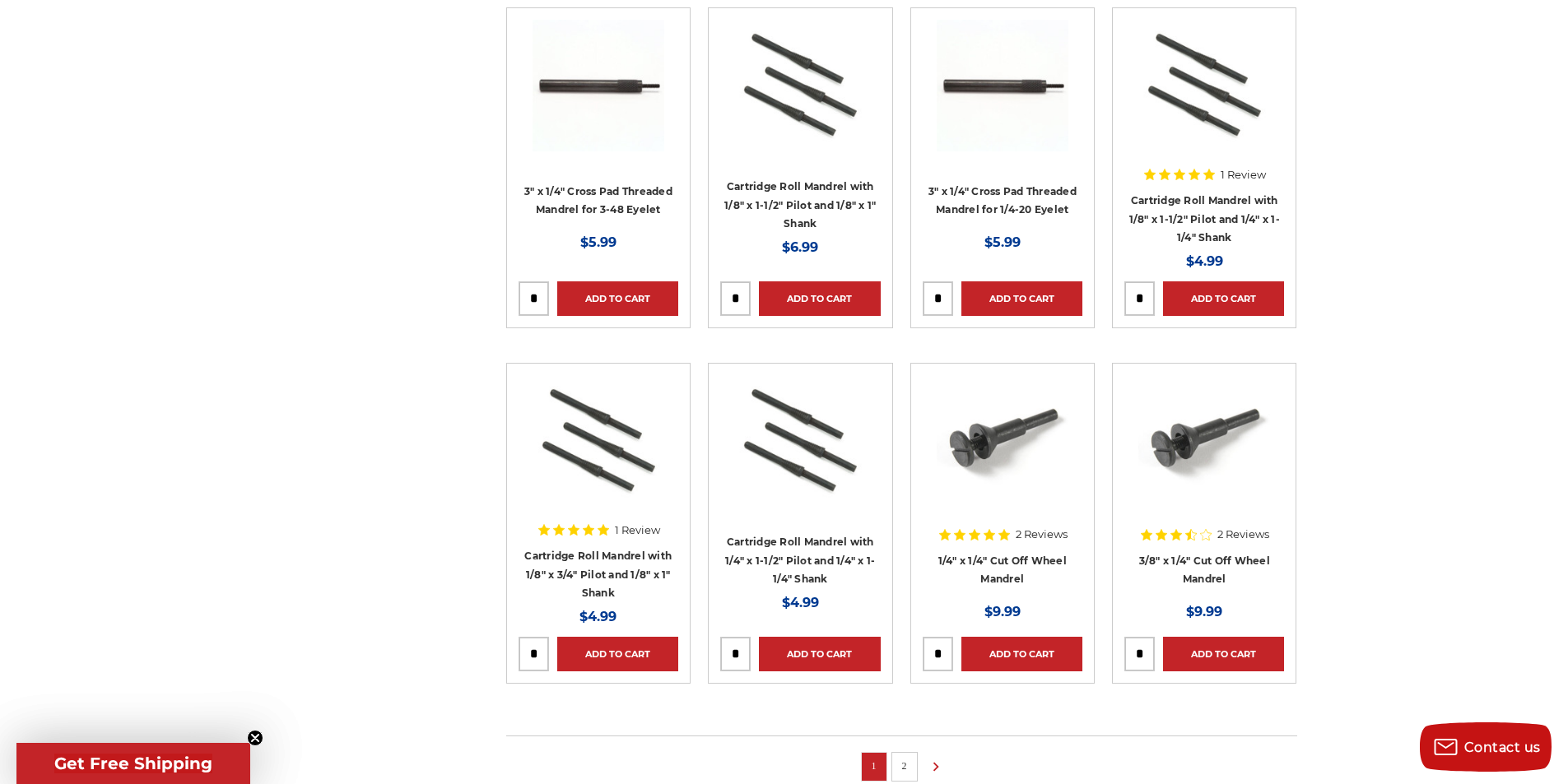
scroll to position [823, 0]
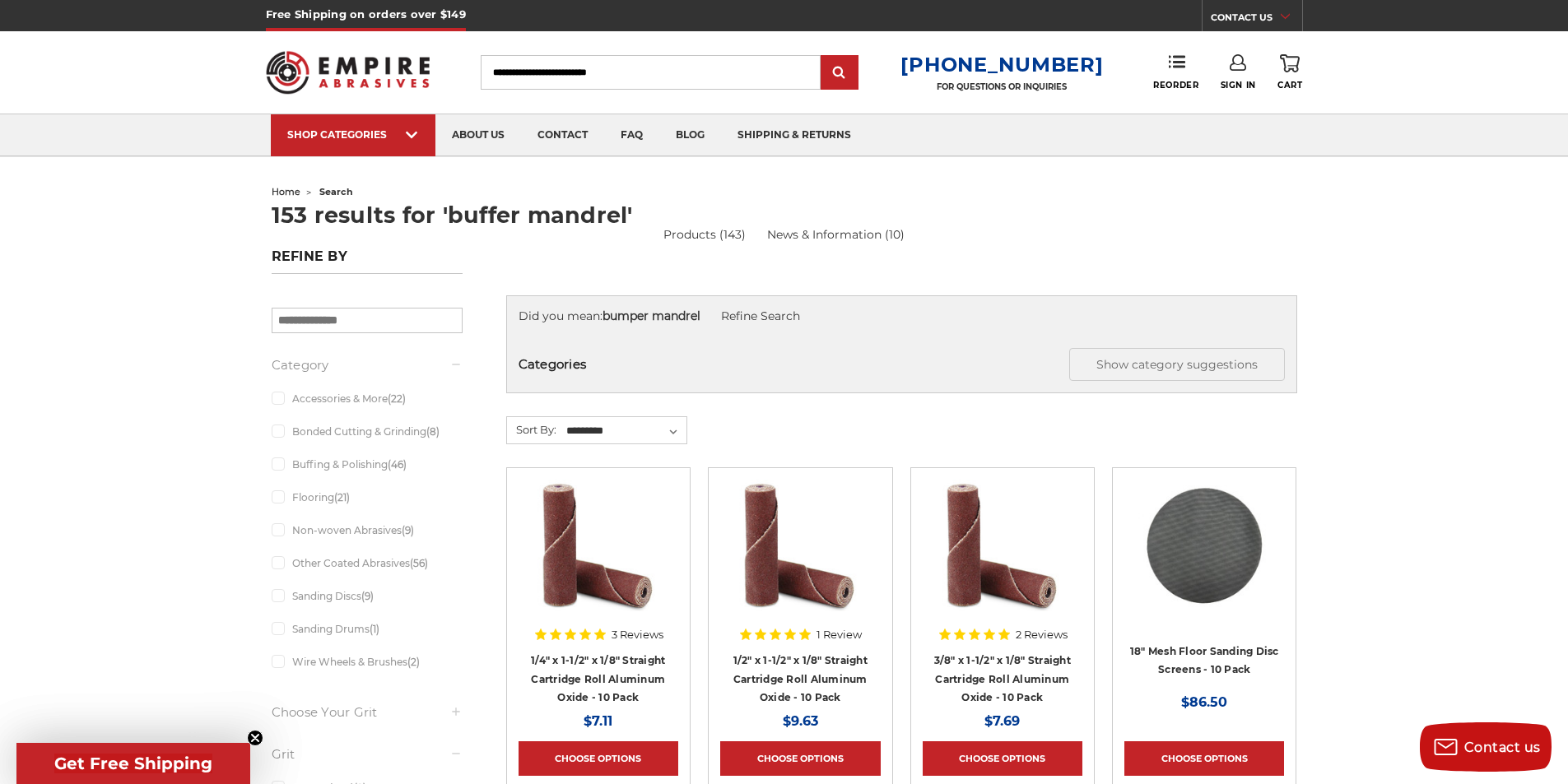
scroll to position [1235, 0]
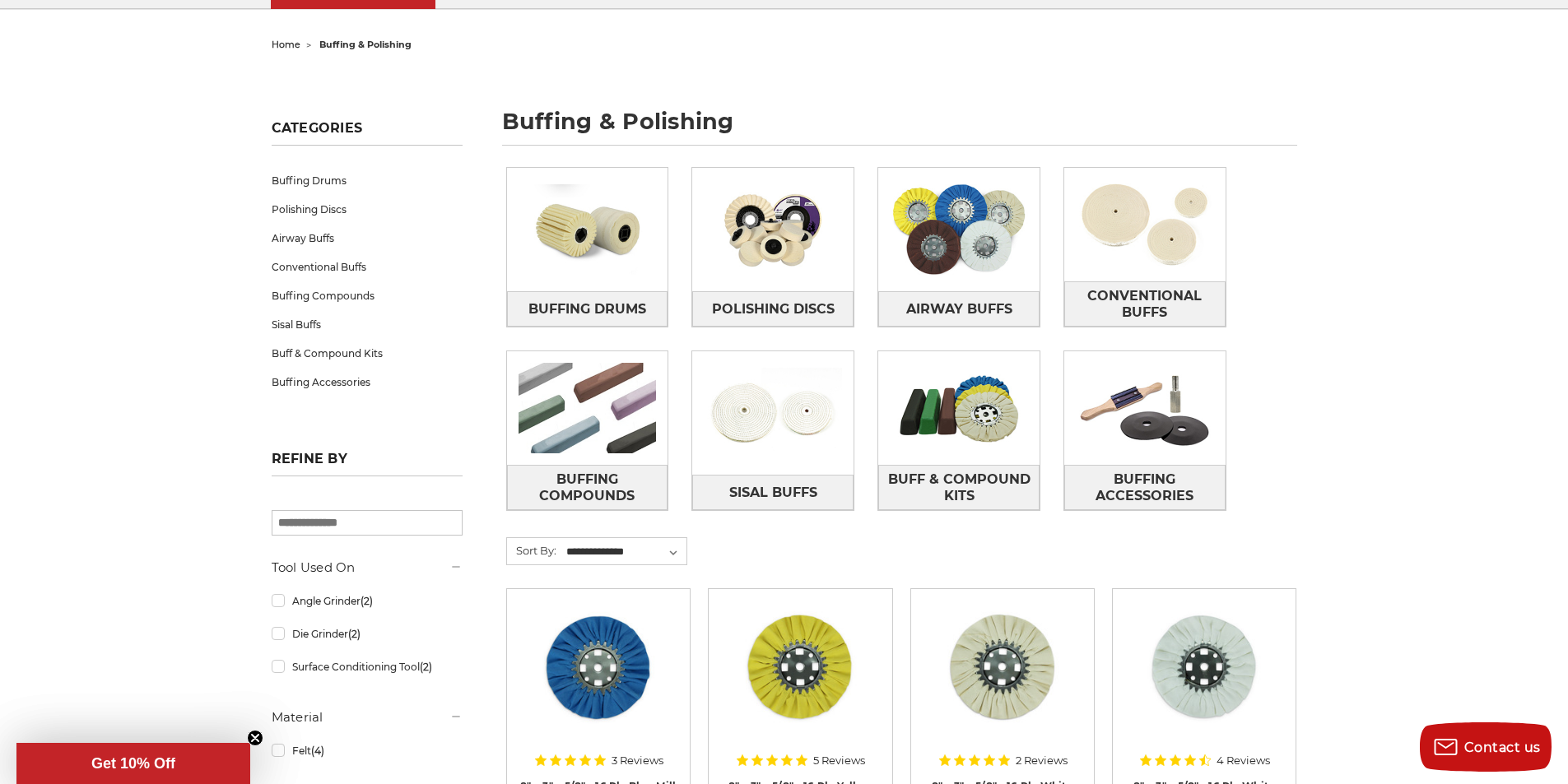
scroll to position [165, 0]
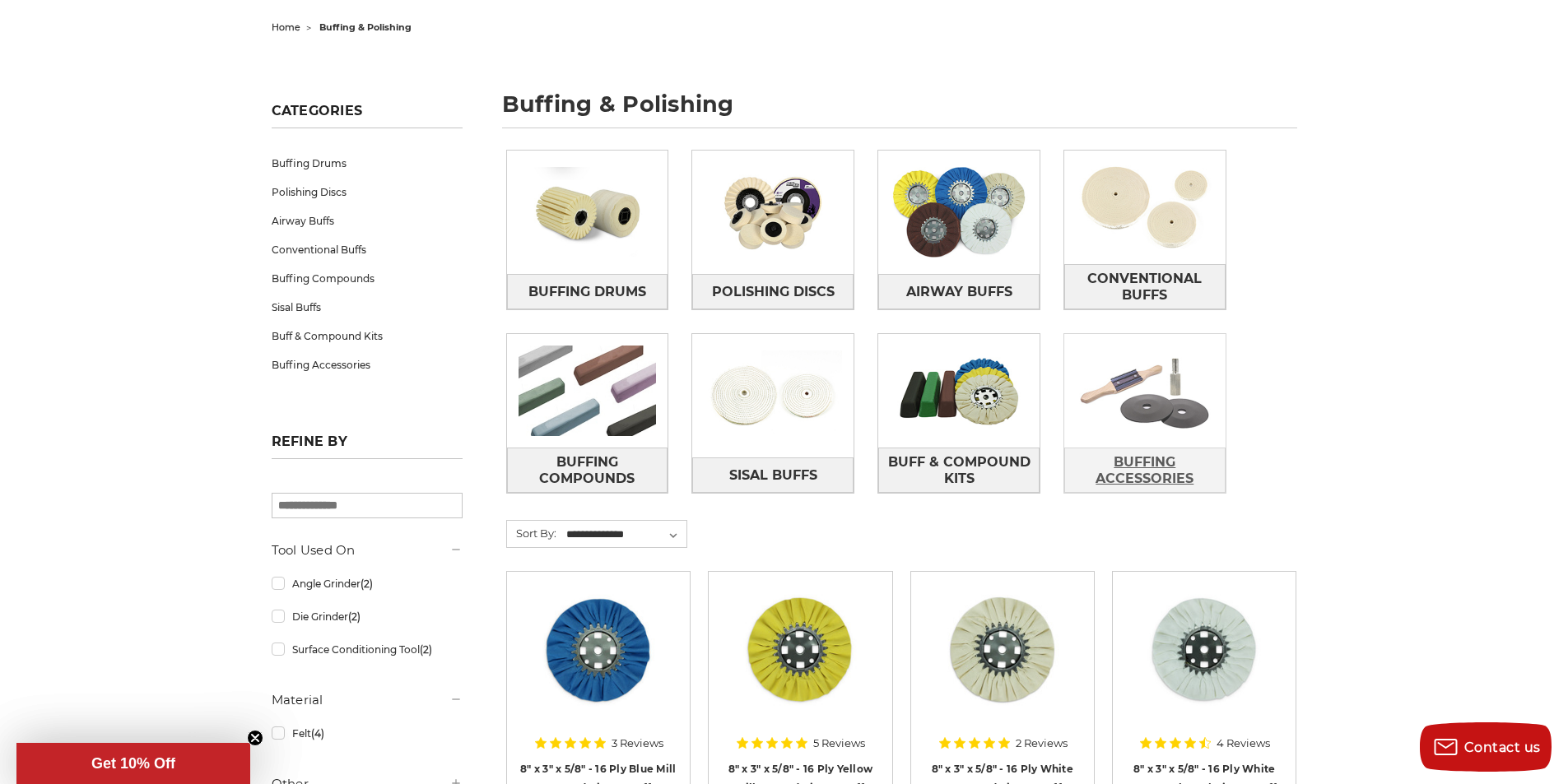
click at [1141, 462] on span "Buffing Accessories" at bounding box center [1145, 471] width 160 height 44
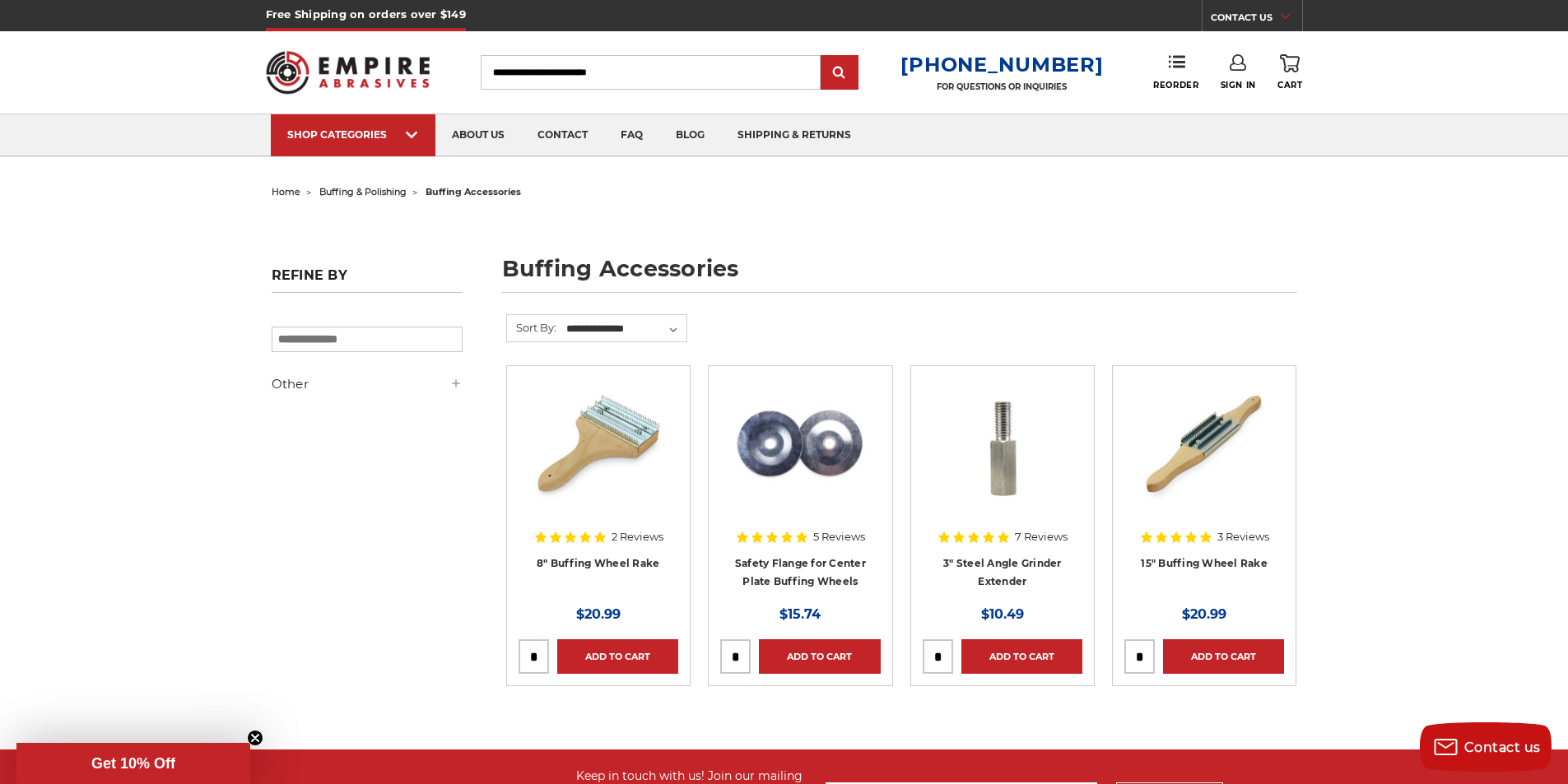
scroll to position [82, 0]
